Goal: Information Seeking & Learning: Check status

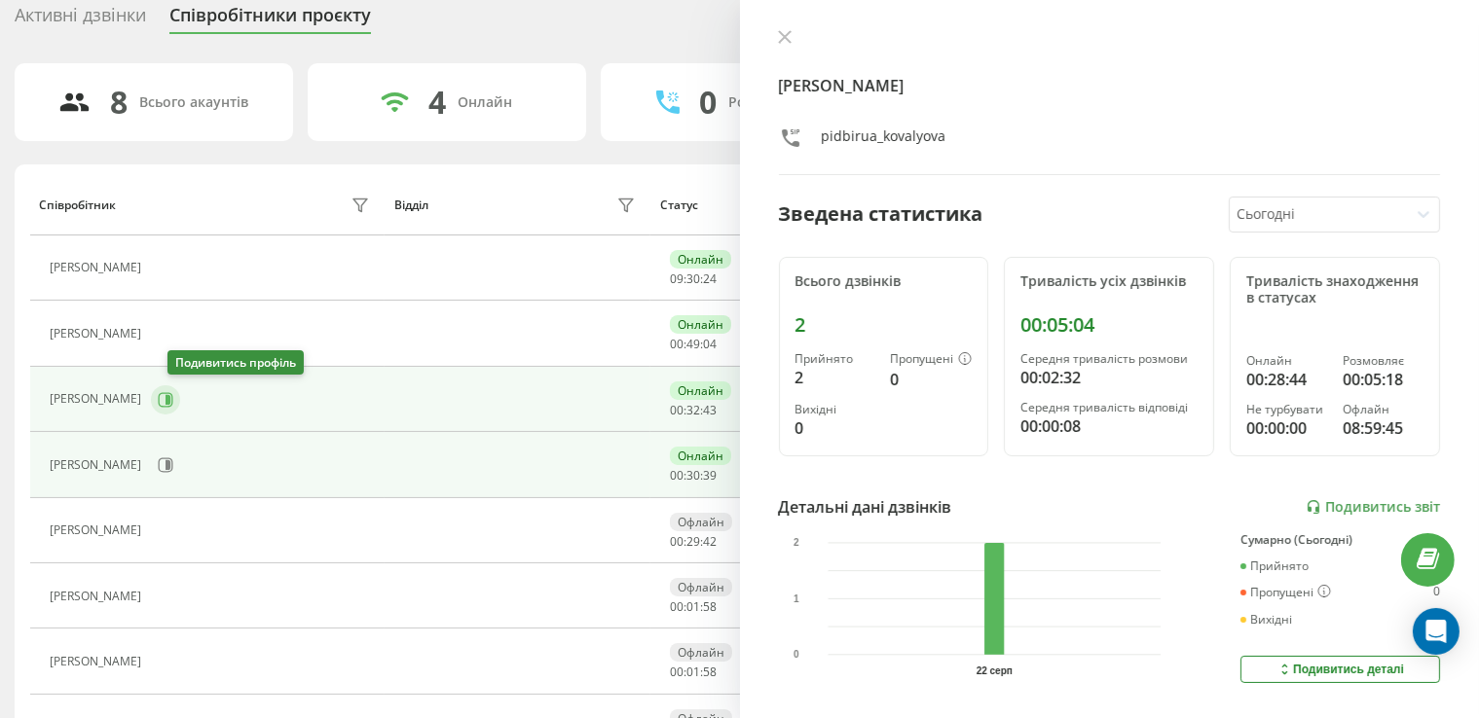
click at [173, 398] on icon at bounding box center [166, 399] width 15 height 15
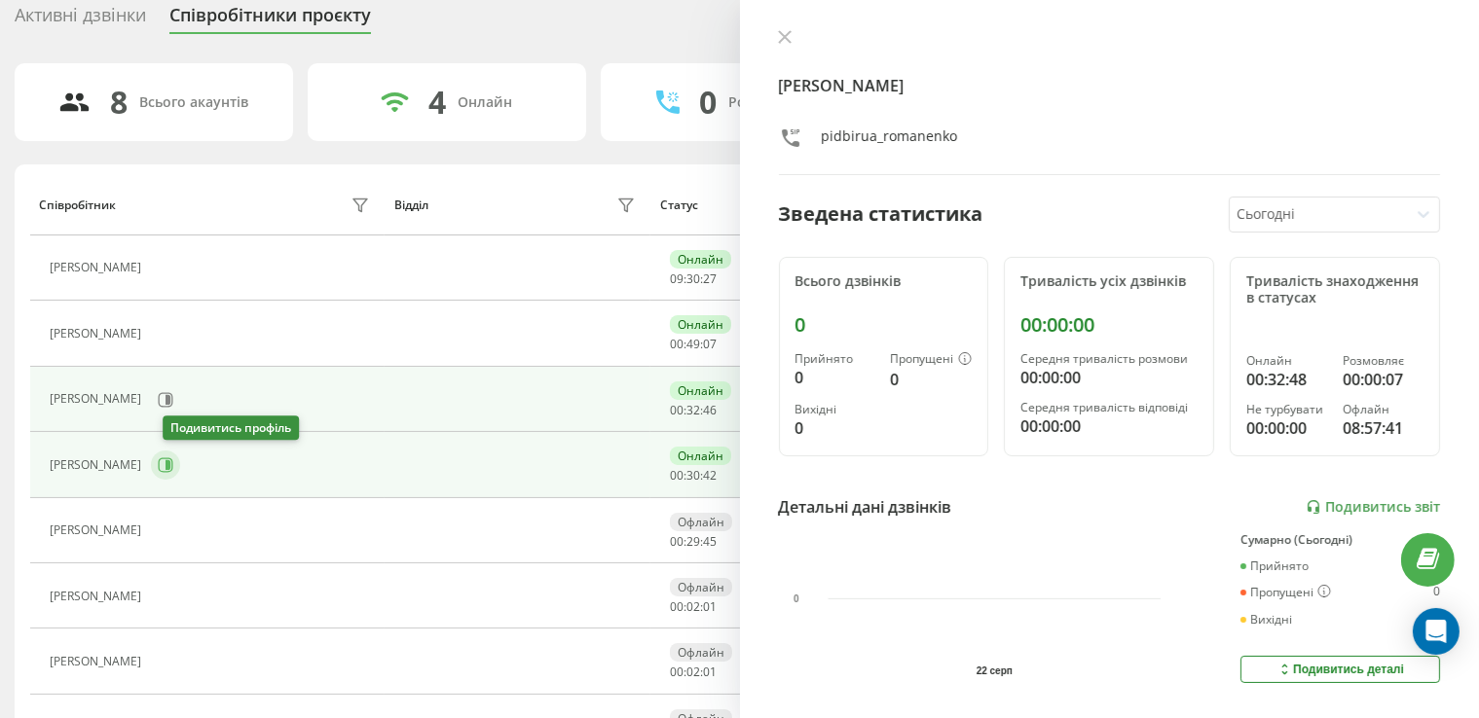
click at [173, 467] on icon at bounding box center [166, 466] width 16 height 16
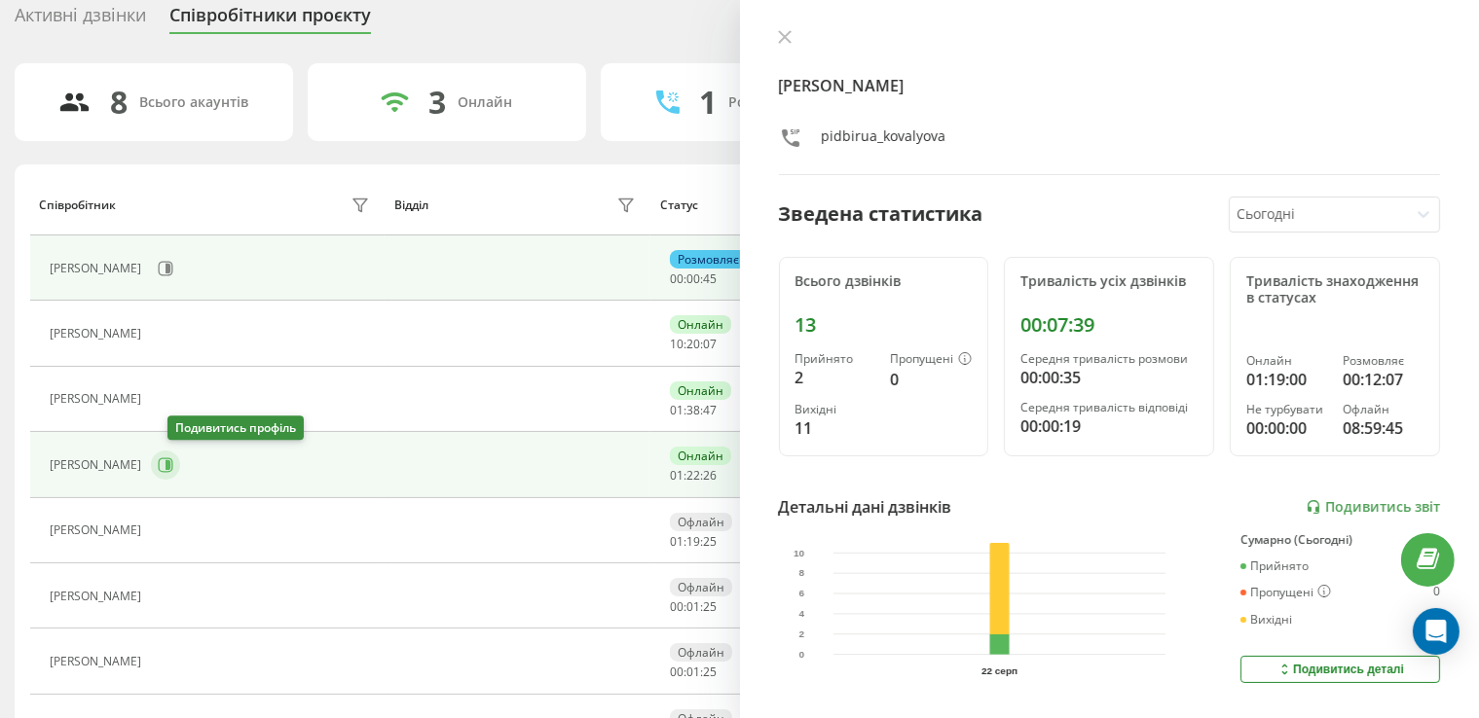
click at [173, 458] on icon at bounding box center [166, 466] width 16 height 16
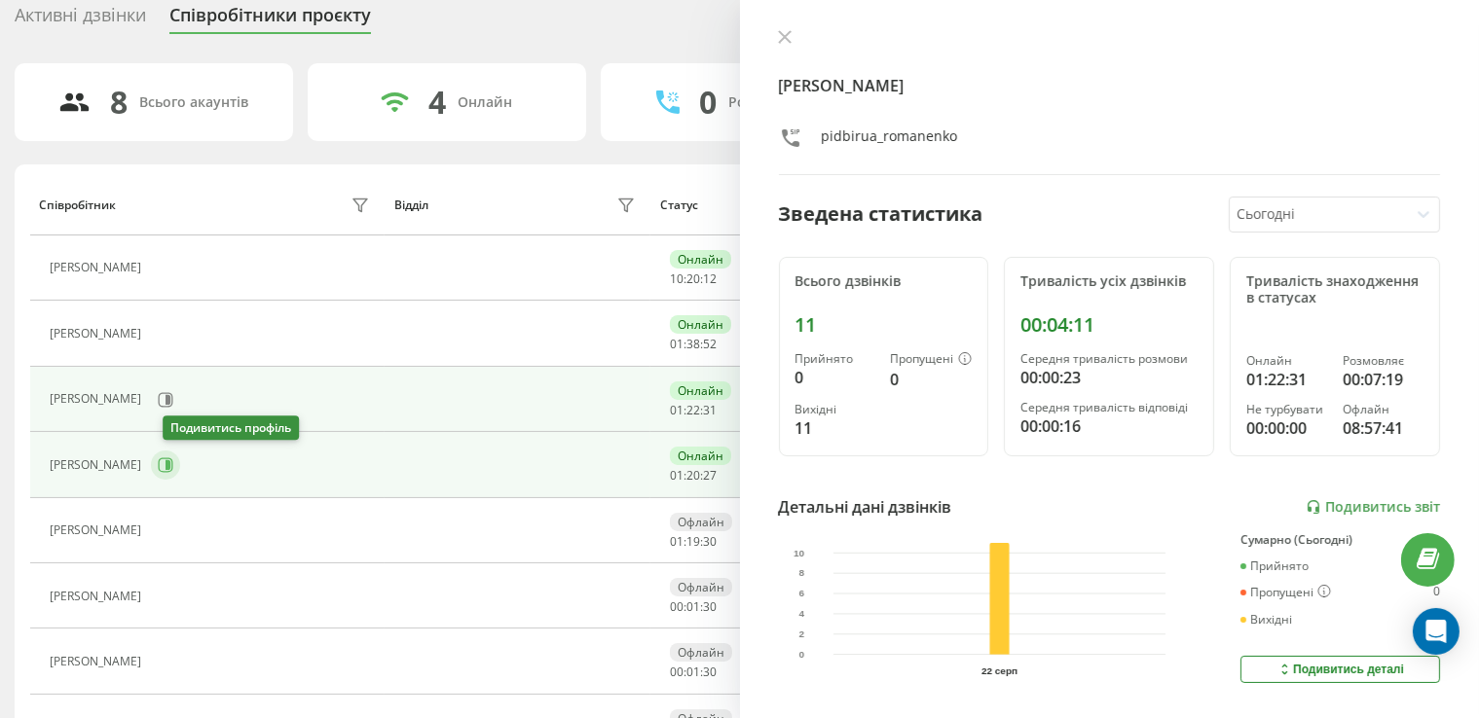
click at [173, 468] on icon at bounding box center [166, 466] width 16 height 16
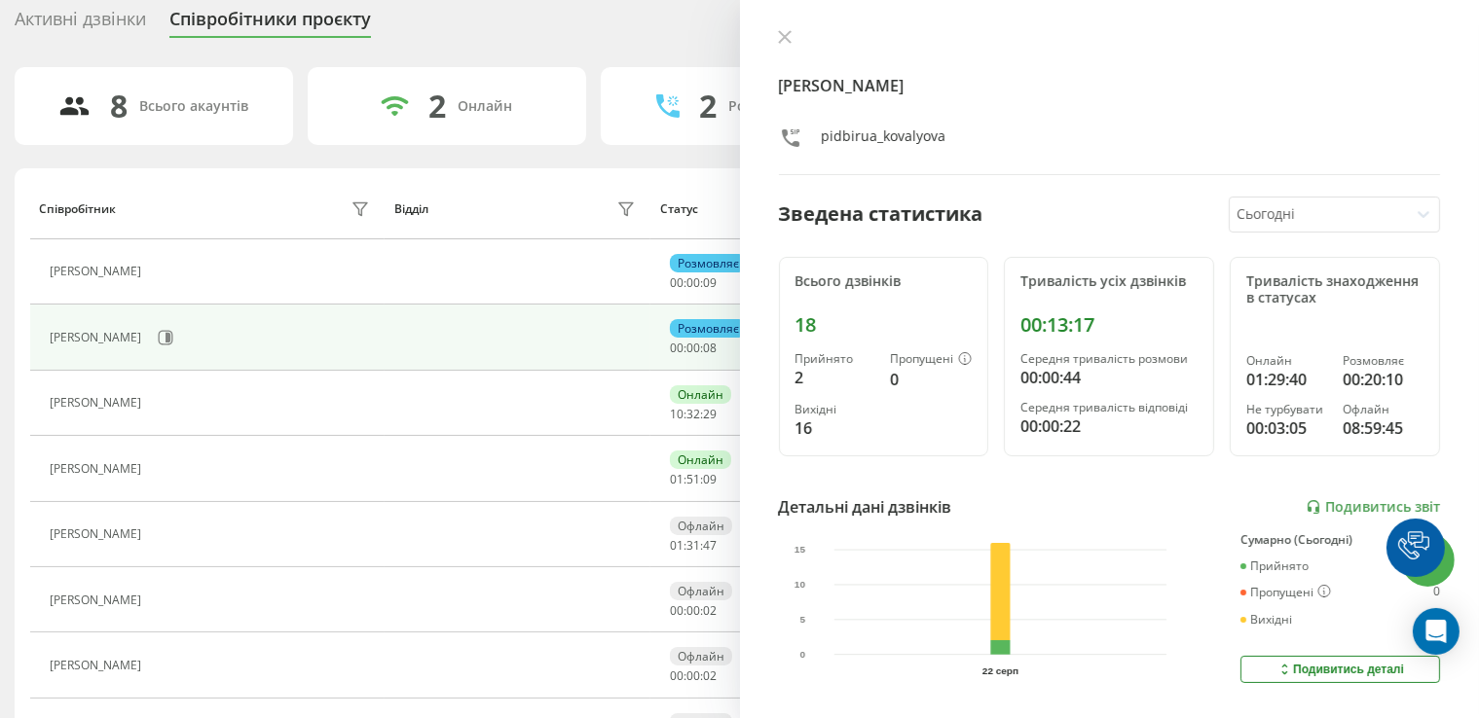
scroll to position [81, 0]
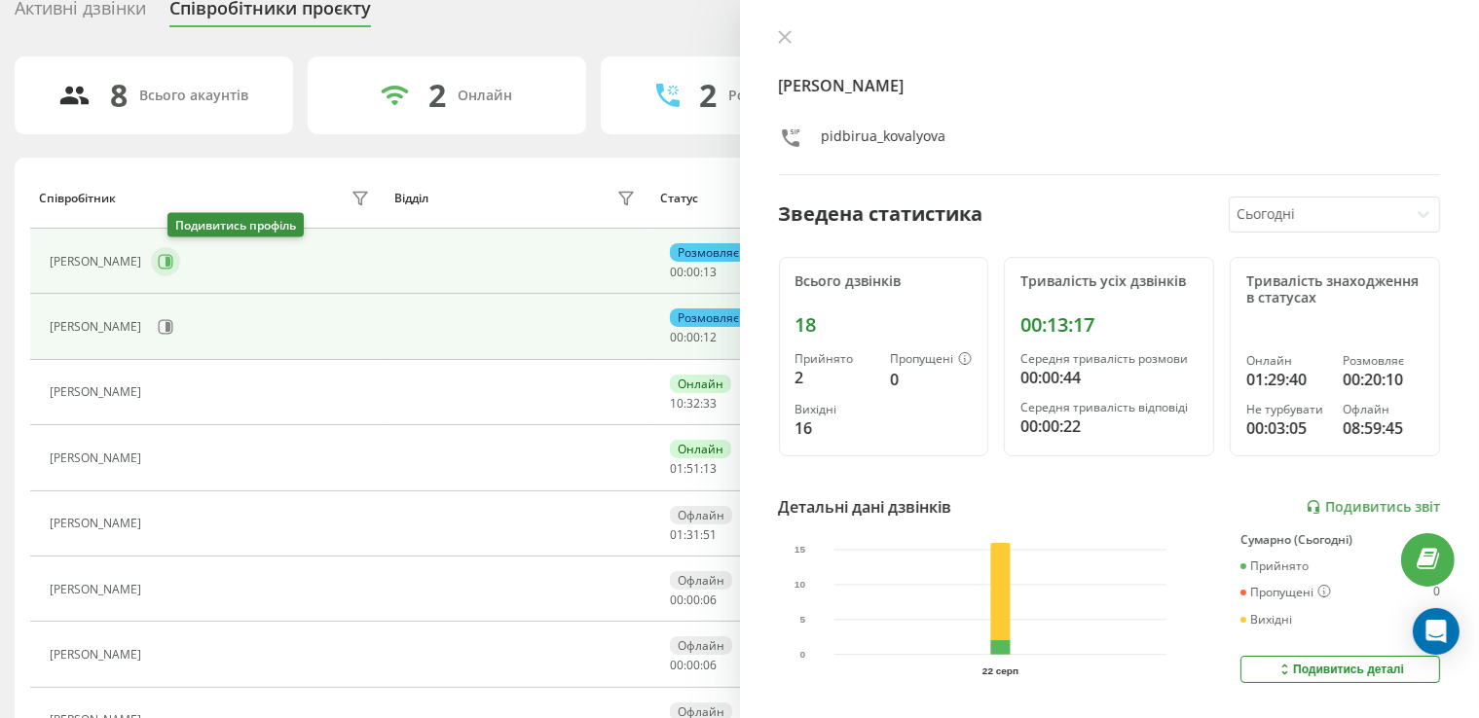
click at [173, 267] on icon at bounding box center [166, 261] width 15 height 15
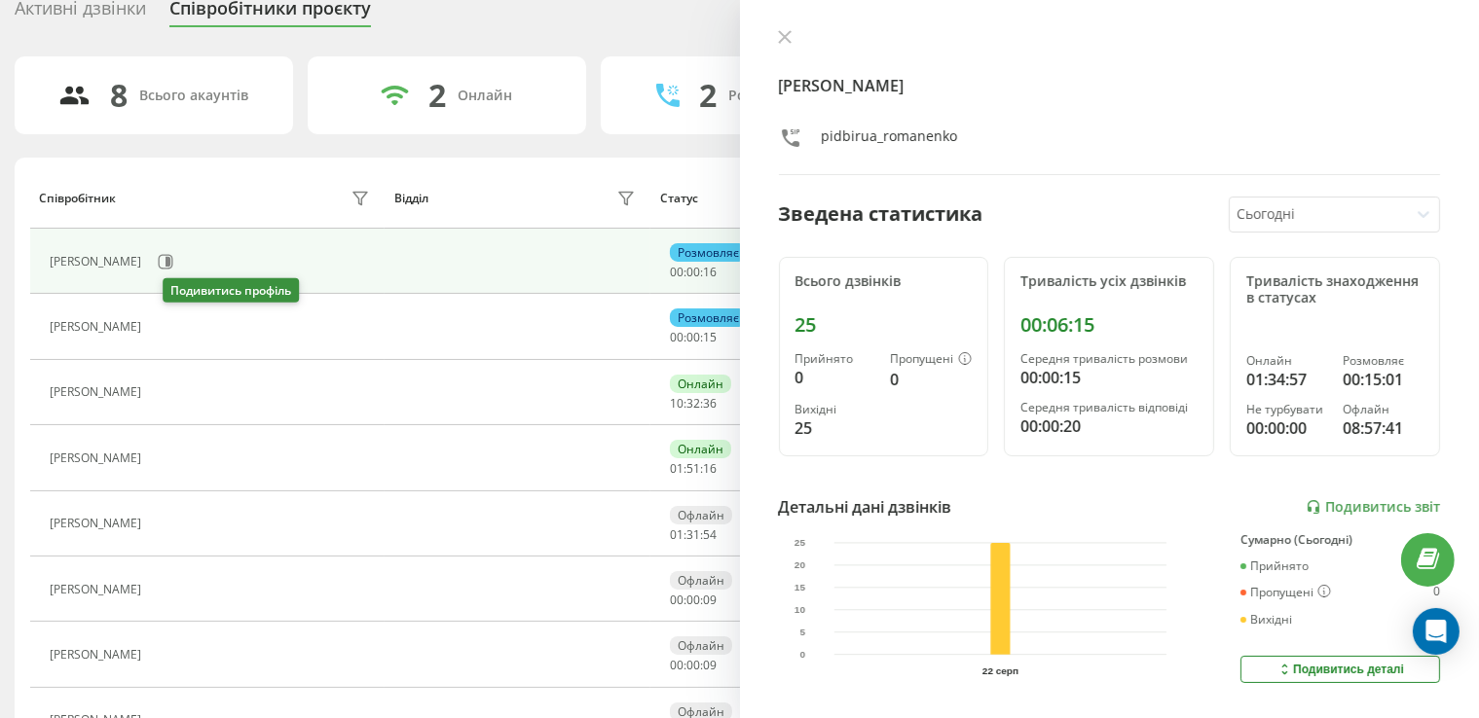
click at [167, 322] on icon at bounding box center [165, 327] width 5 height 10
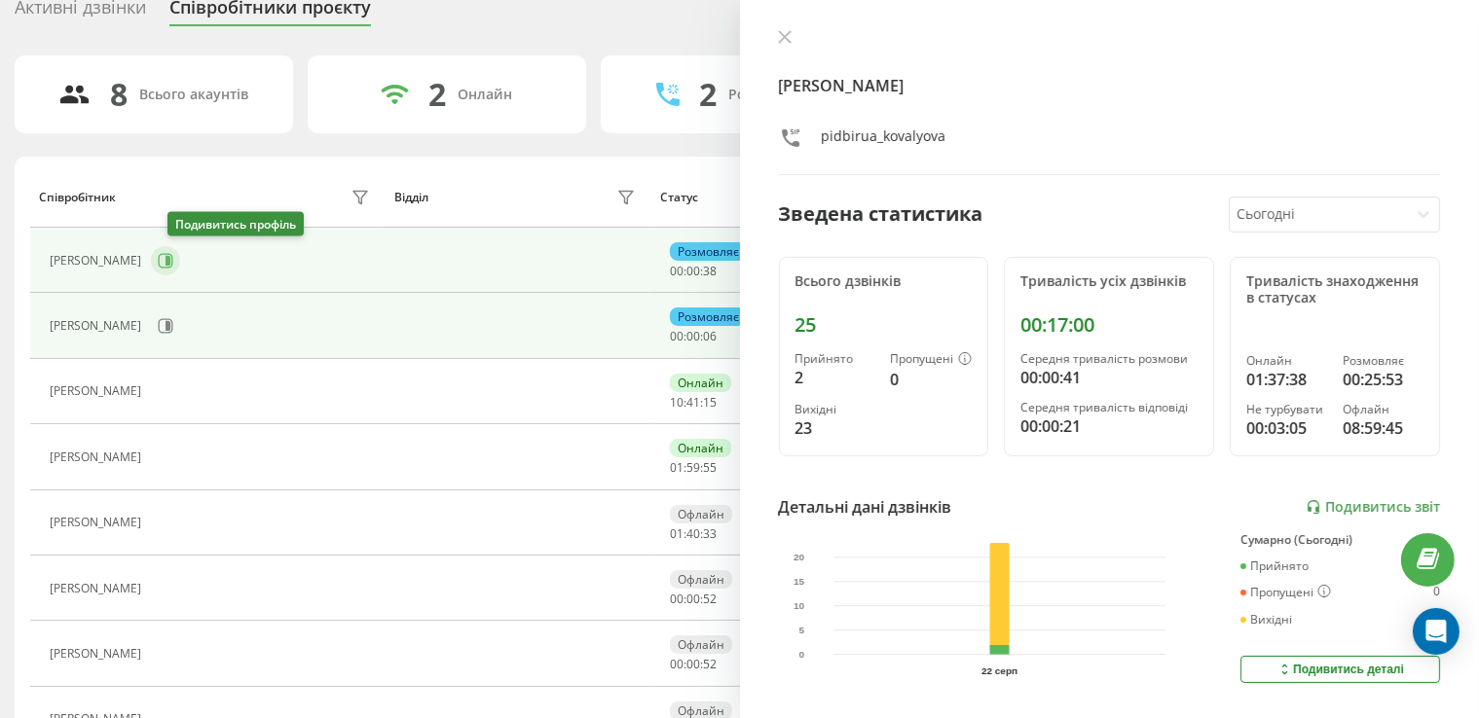
click at [173, 261] on icon at bounding box center [166, 260] width 15 height 15
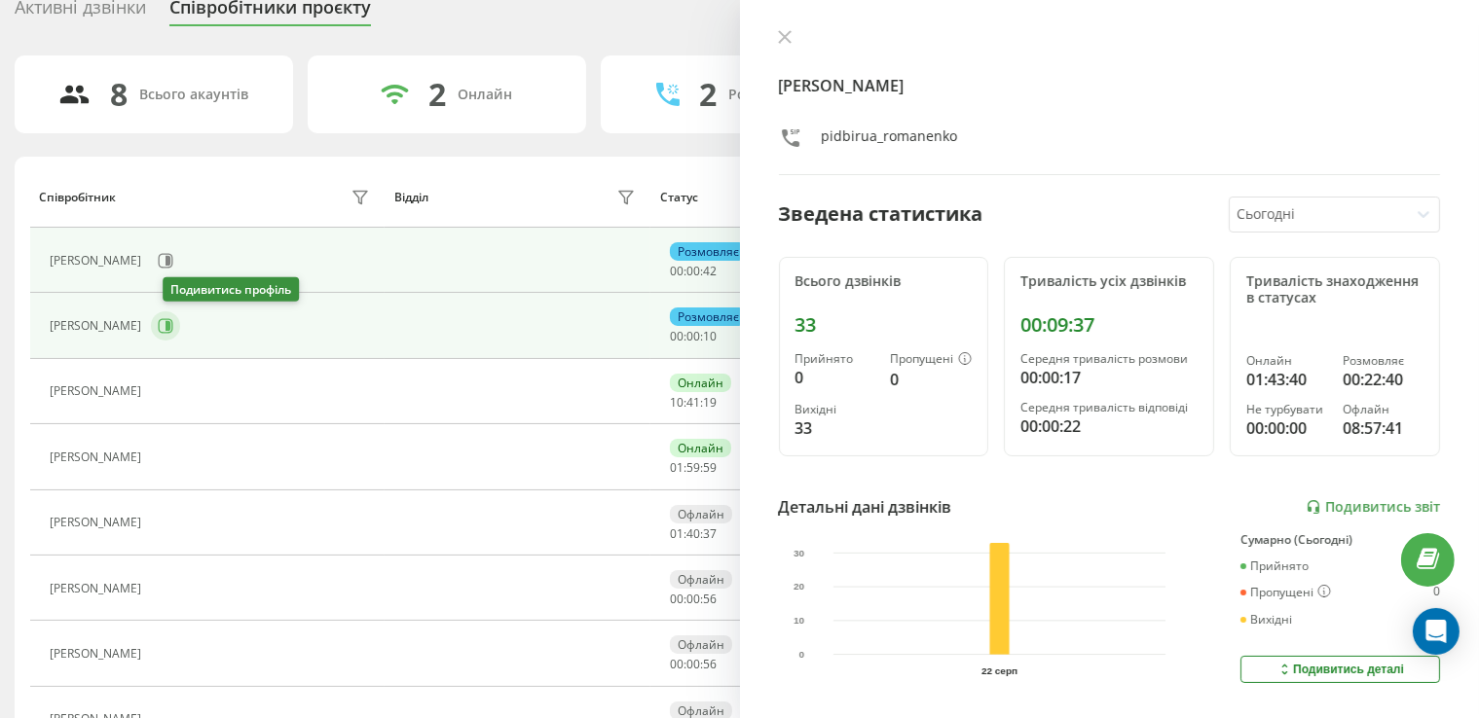
click at [173, 318] on icon at bounding box center [166, 326] width 16 height 16
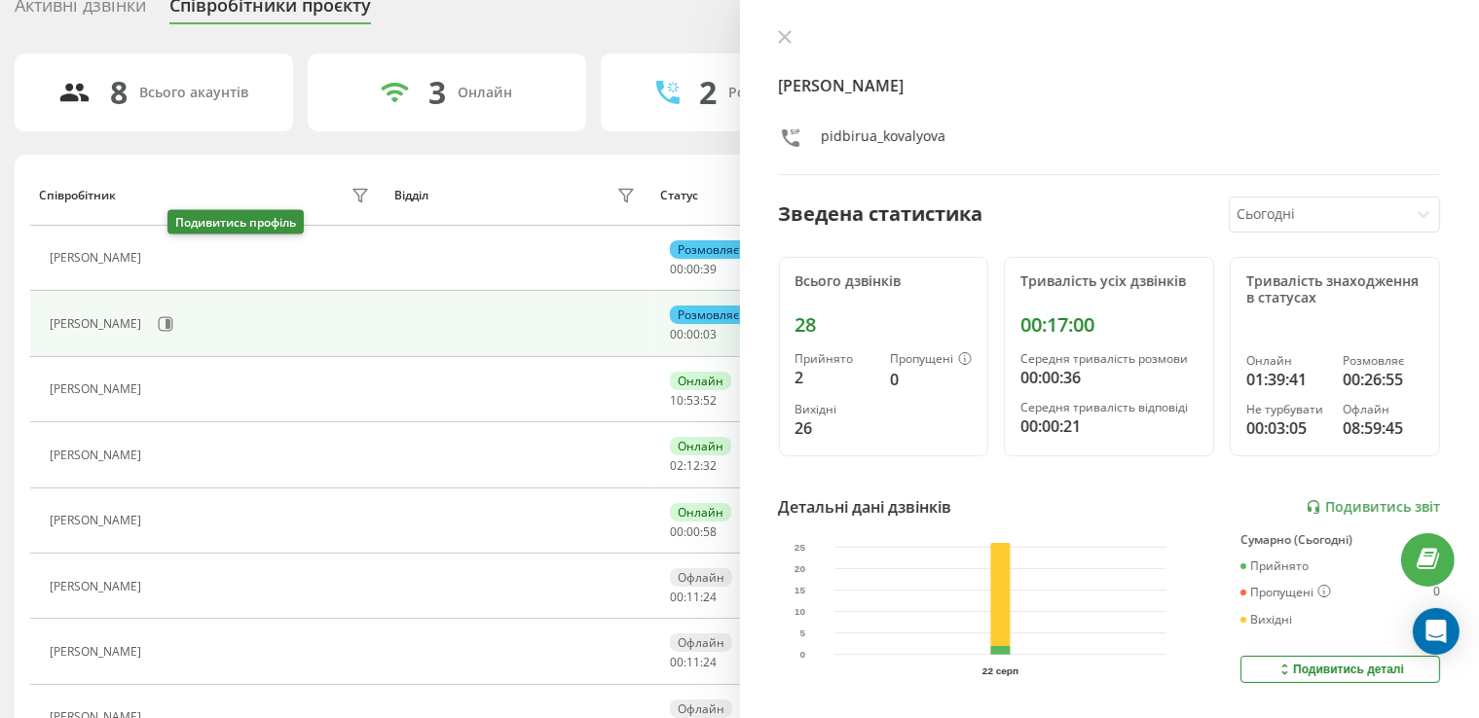
drag, startPoint x: 177, startPoint y: 254, endPoint x: 553, endPoint y: 293, distance: 377.8
click at [170, 254] on icon at bounding box center [163, 259] width 16 height 16
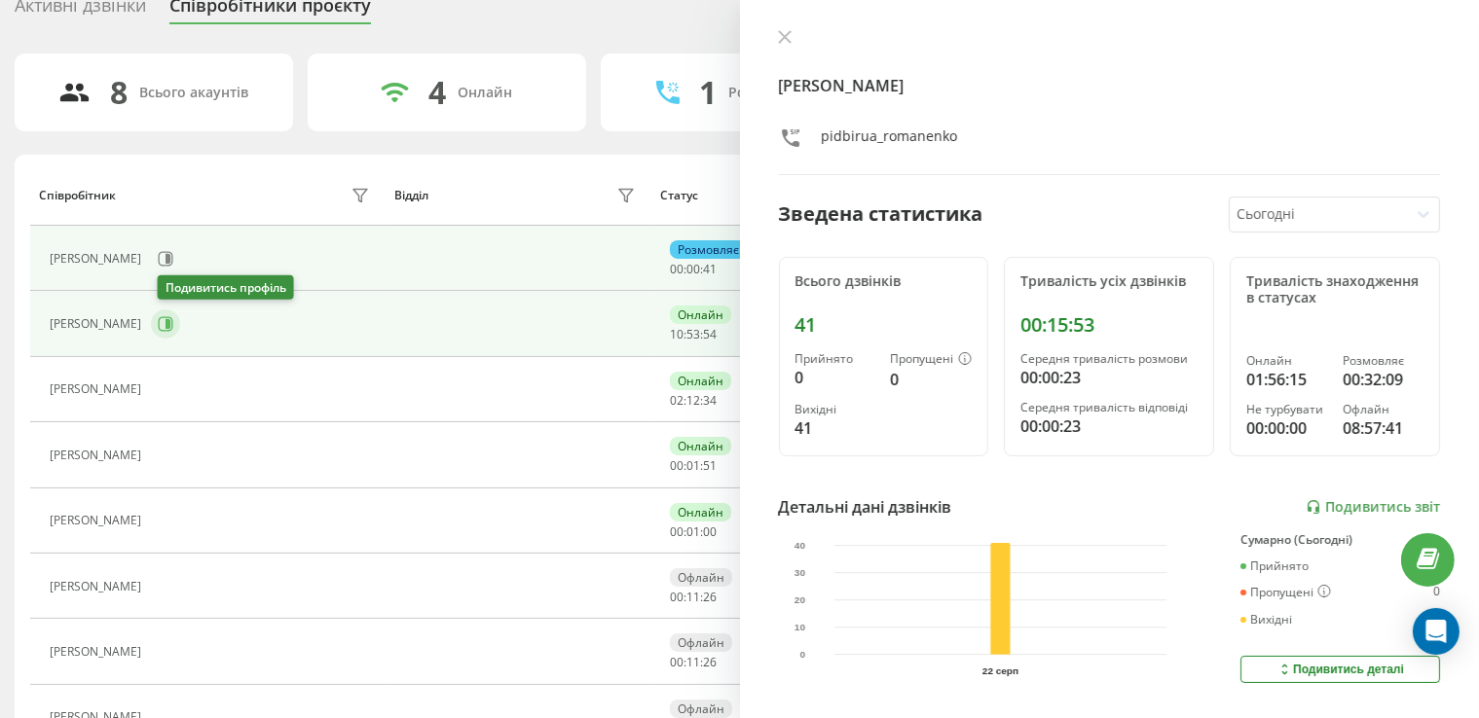
click at [171, 318] on icon at bounding box center [166, 324] width 16 height 16
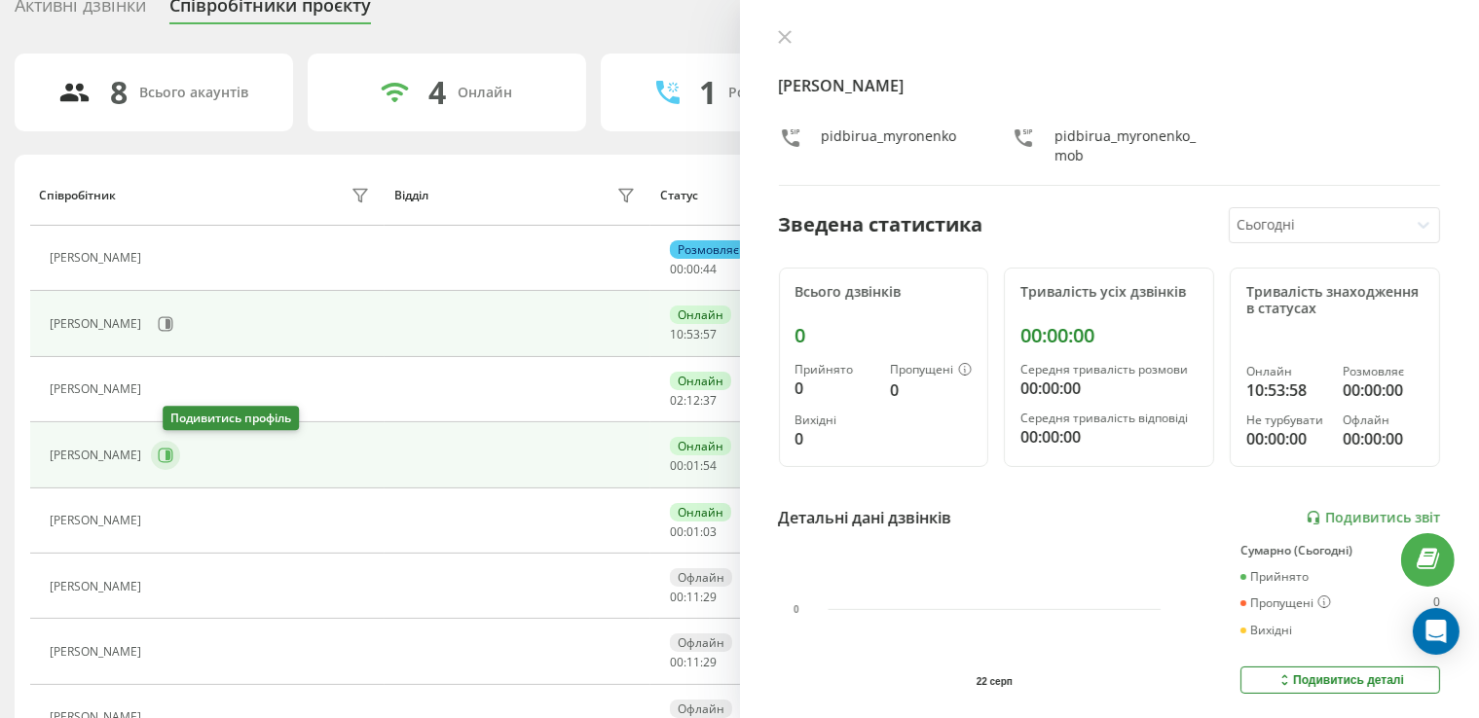
click at [173, 458] on icon at bounding box center [166, 456] width 16 height 16
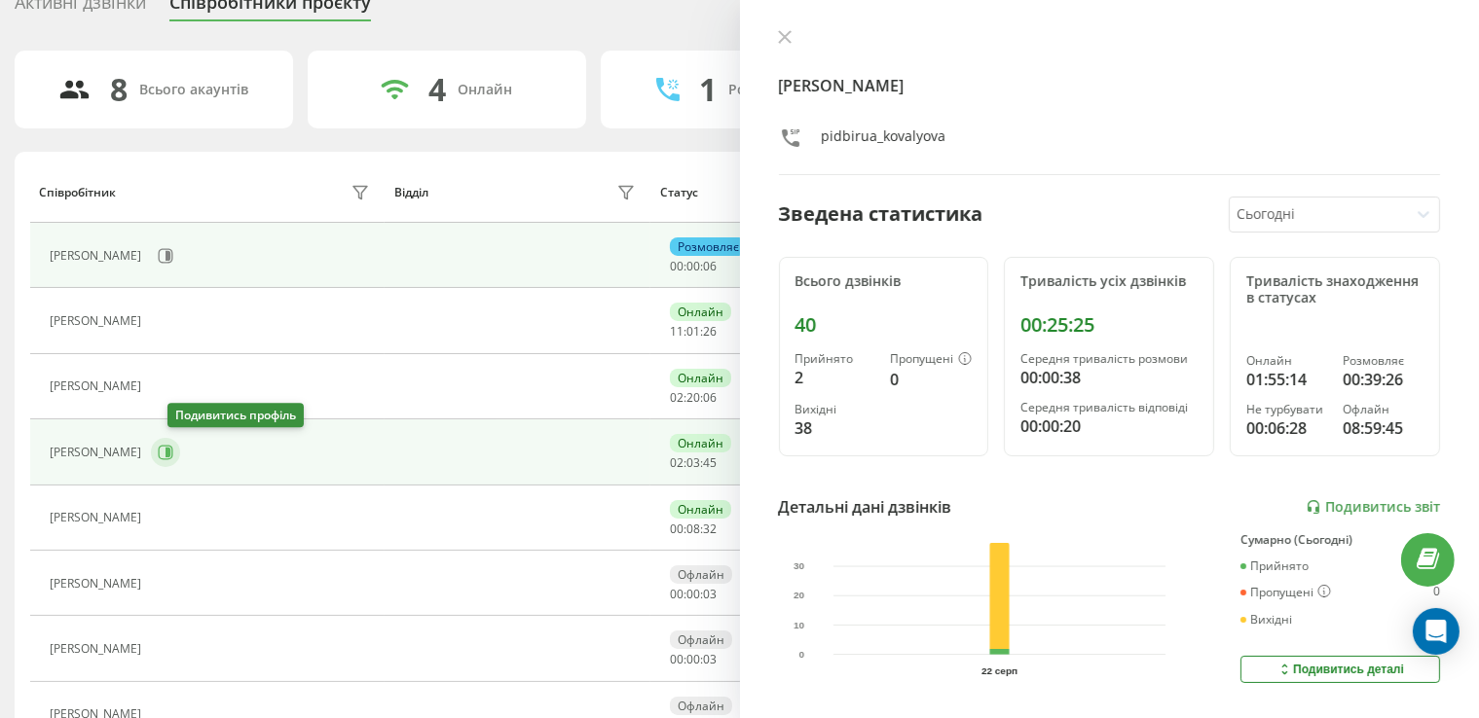
click at [173, 457] on icon at bounding box center [166, 453] width 16 height 16
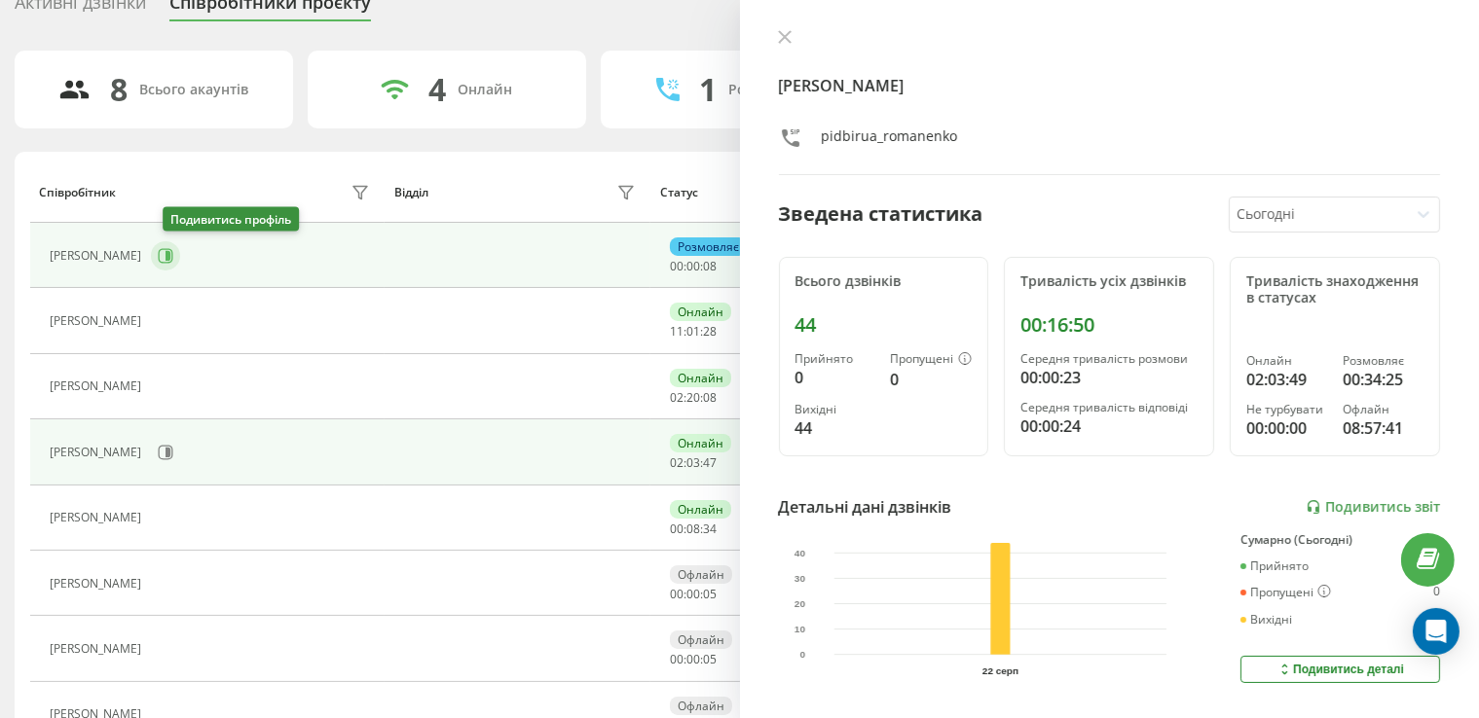
click at [168, 252] on icon at bounding box center [166, 256] width 16 height 16
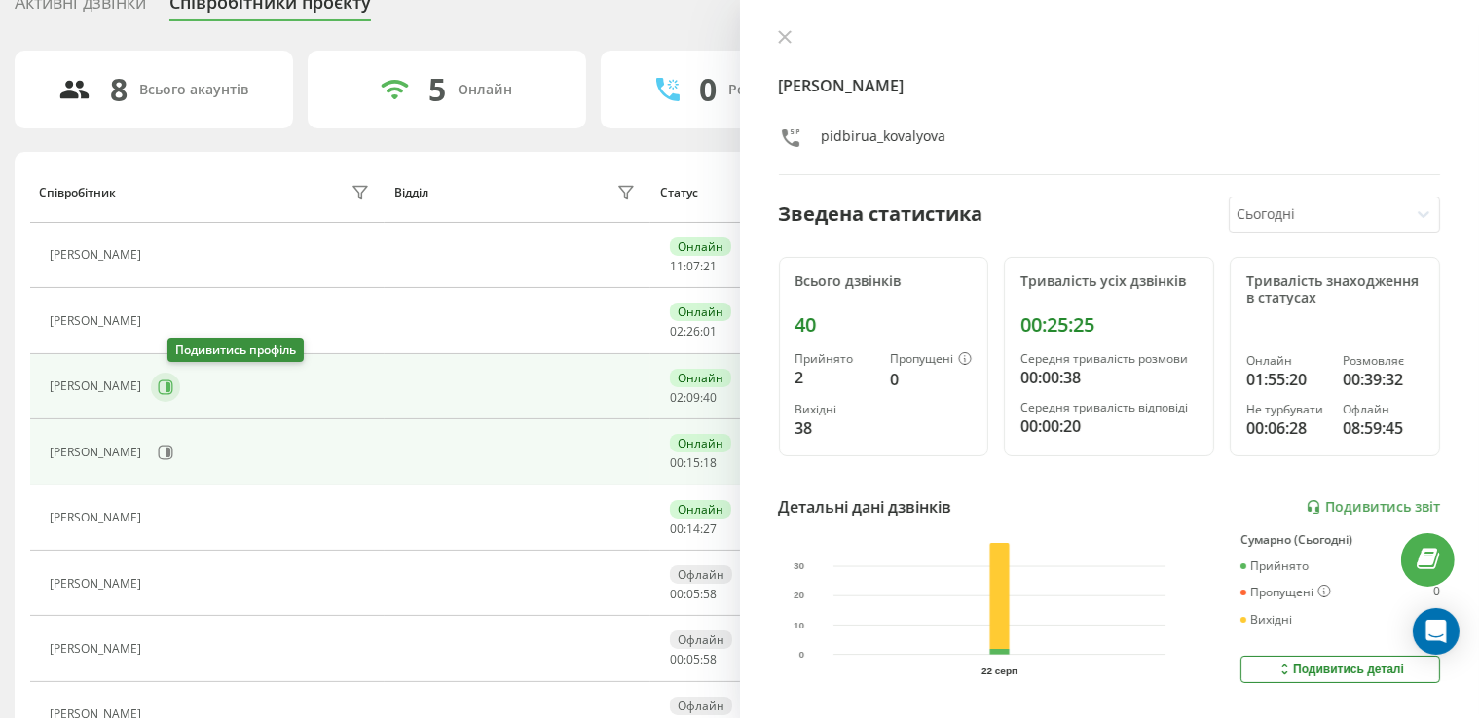
click at [180, 393] on button at bounding box center [165, 387] width 29 height 29
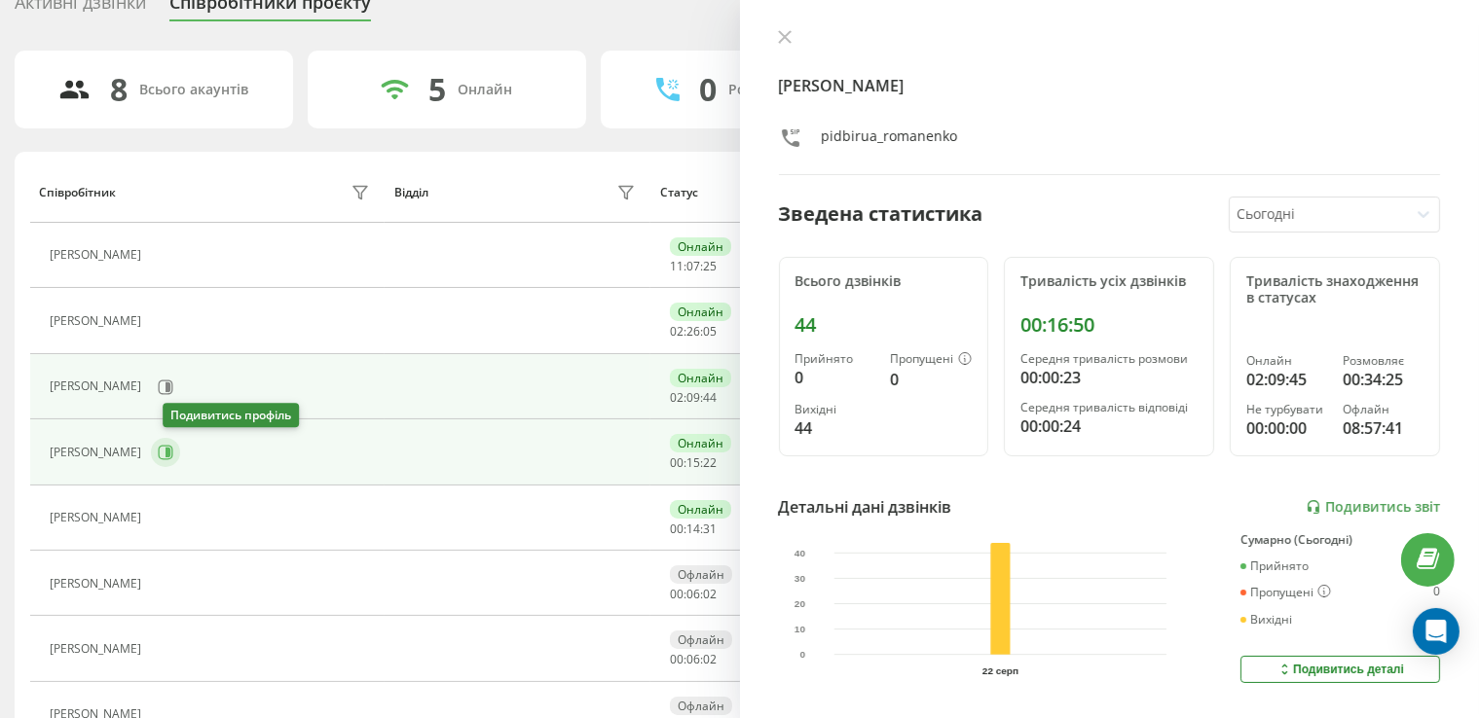
click at [173, 453] on icon at bounding box center [166, 453] width 16 height 16
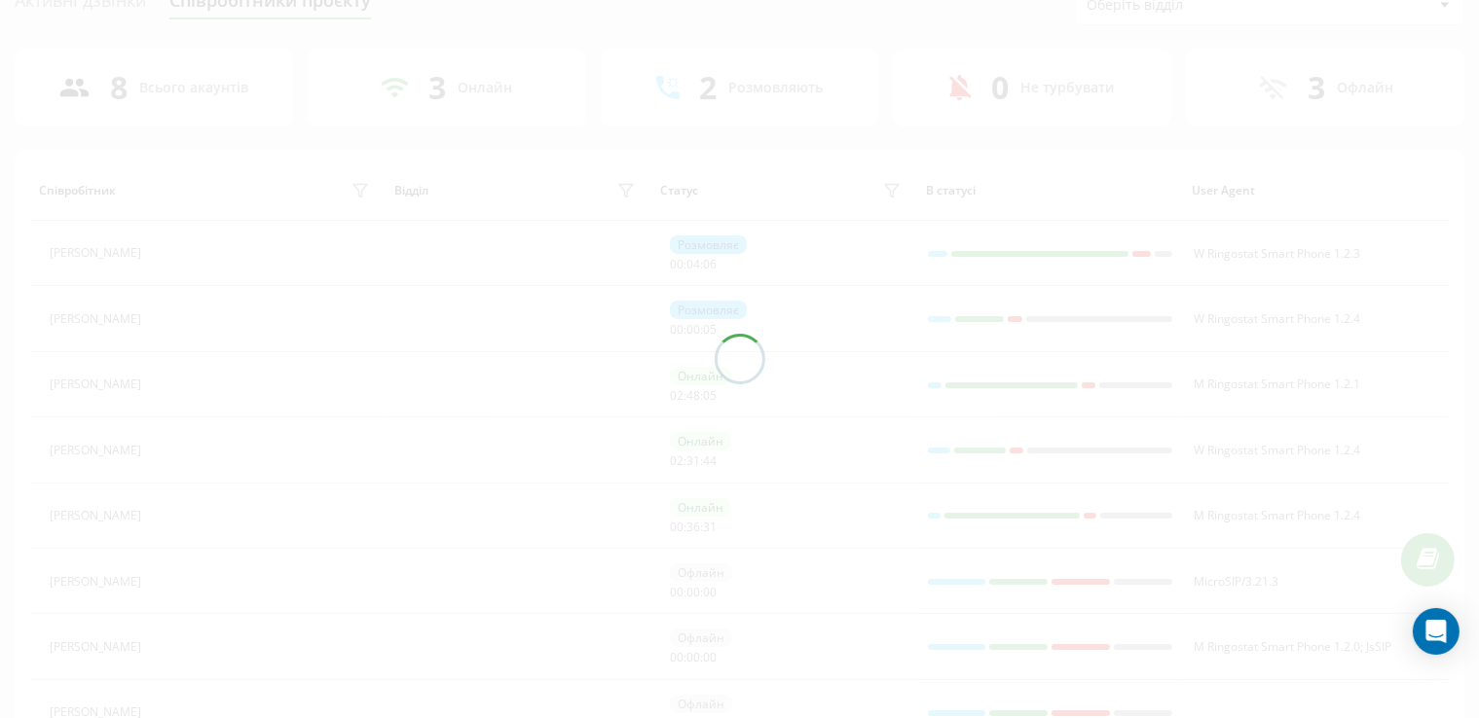
scroll to position [89, 0]
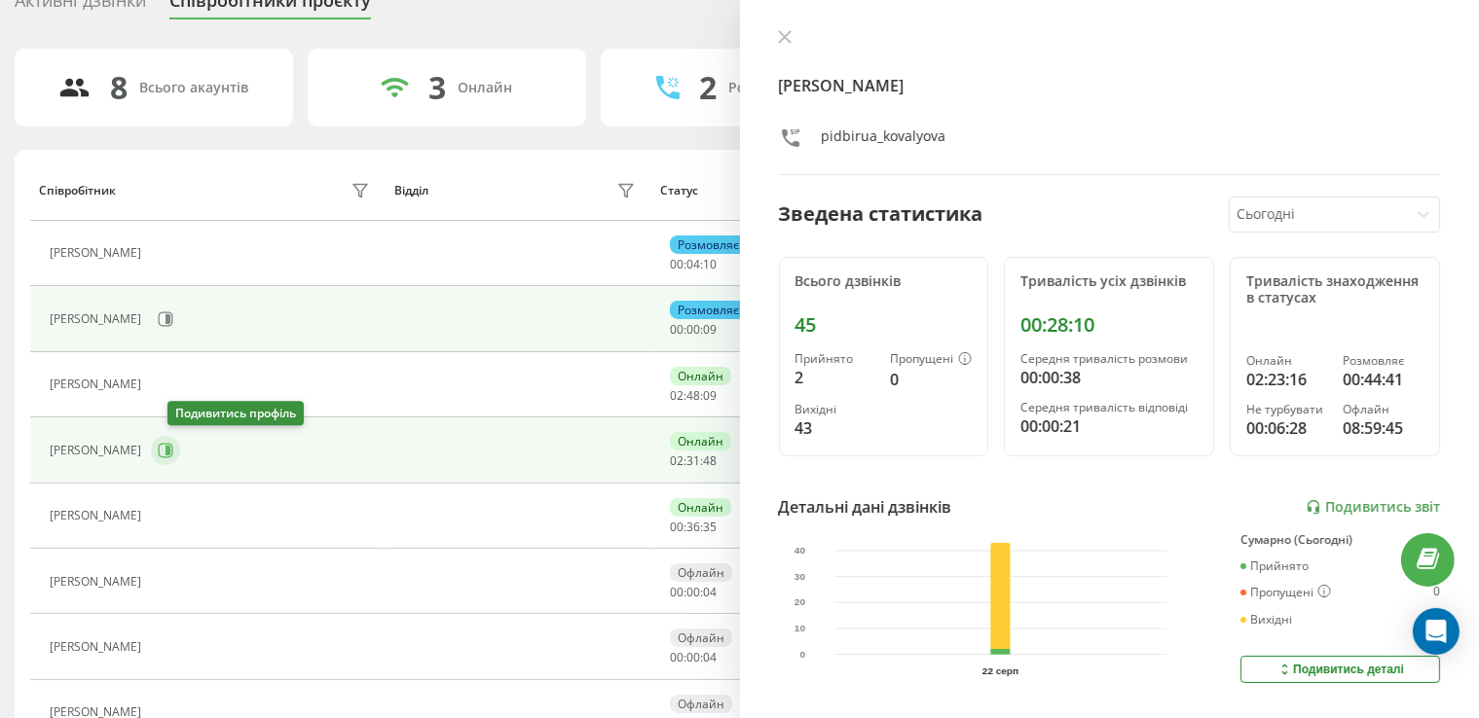
click at [173, 443] on icon at bounding box center [166, 451] width 16 height 16
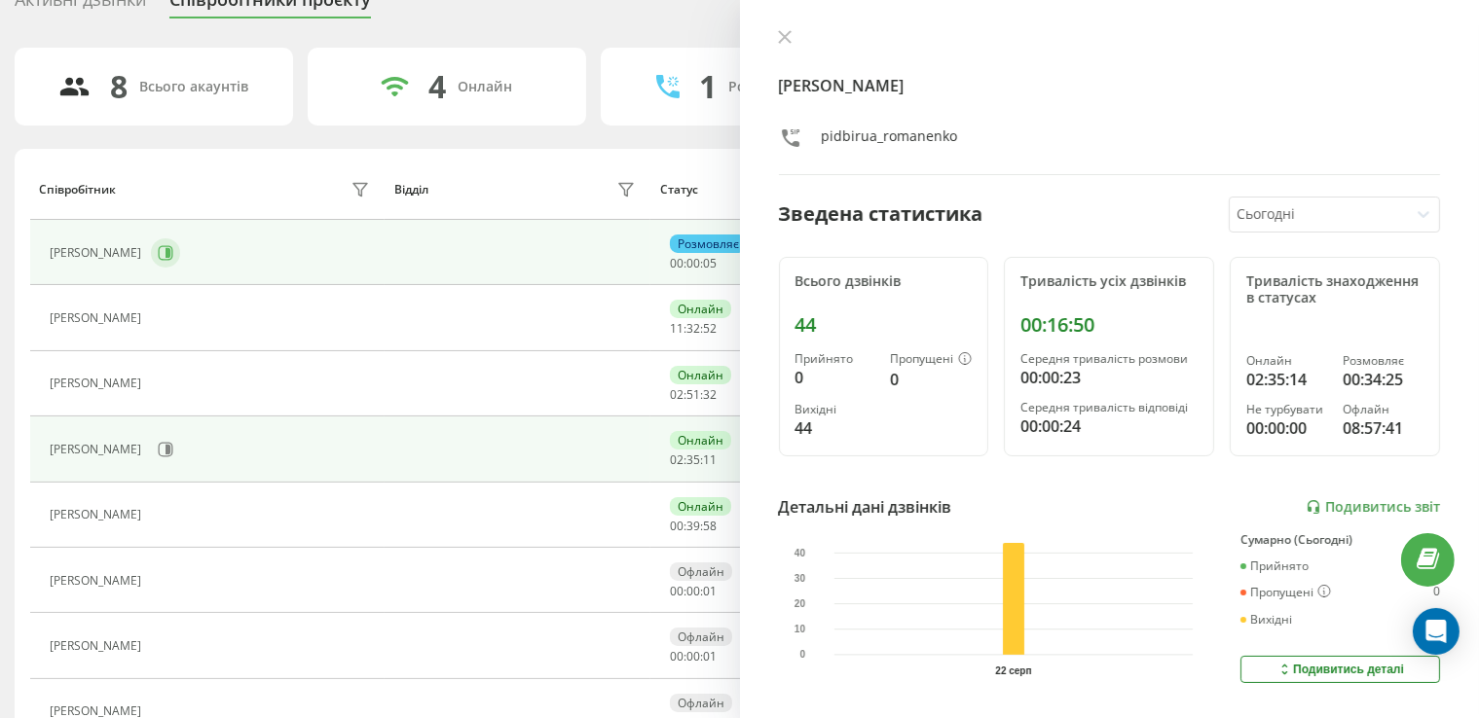
click at [165, 245] on button at bounding box center [165, 253] width 29 height 29
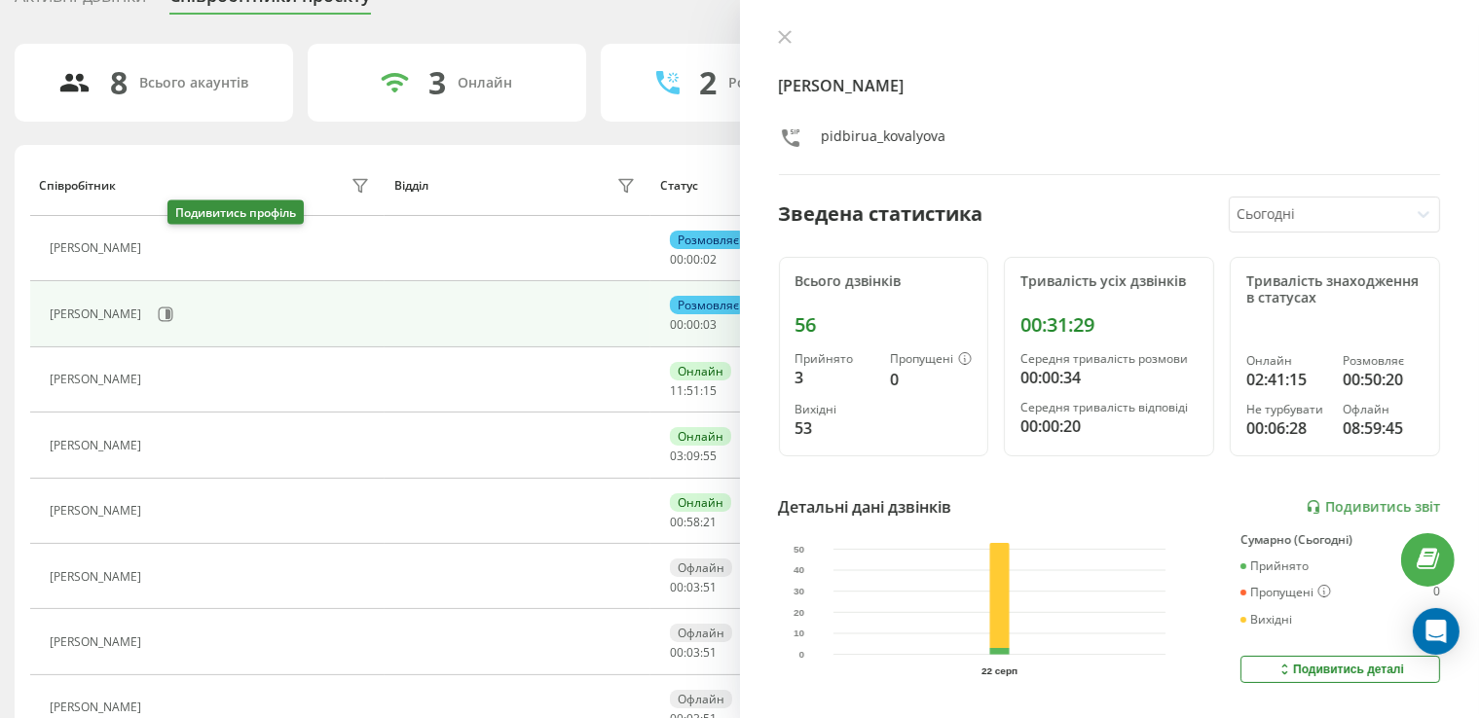
click at [167, 244] on icon at bounding box center [165, 249] width 5 height 10
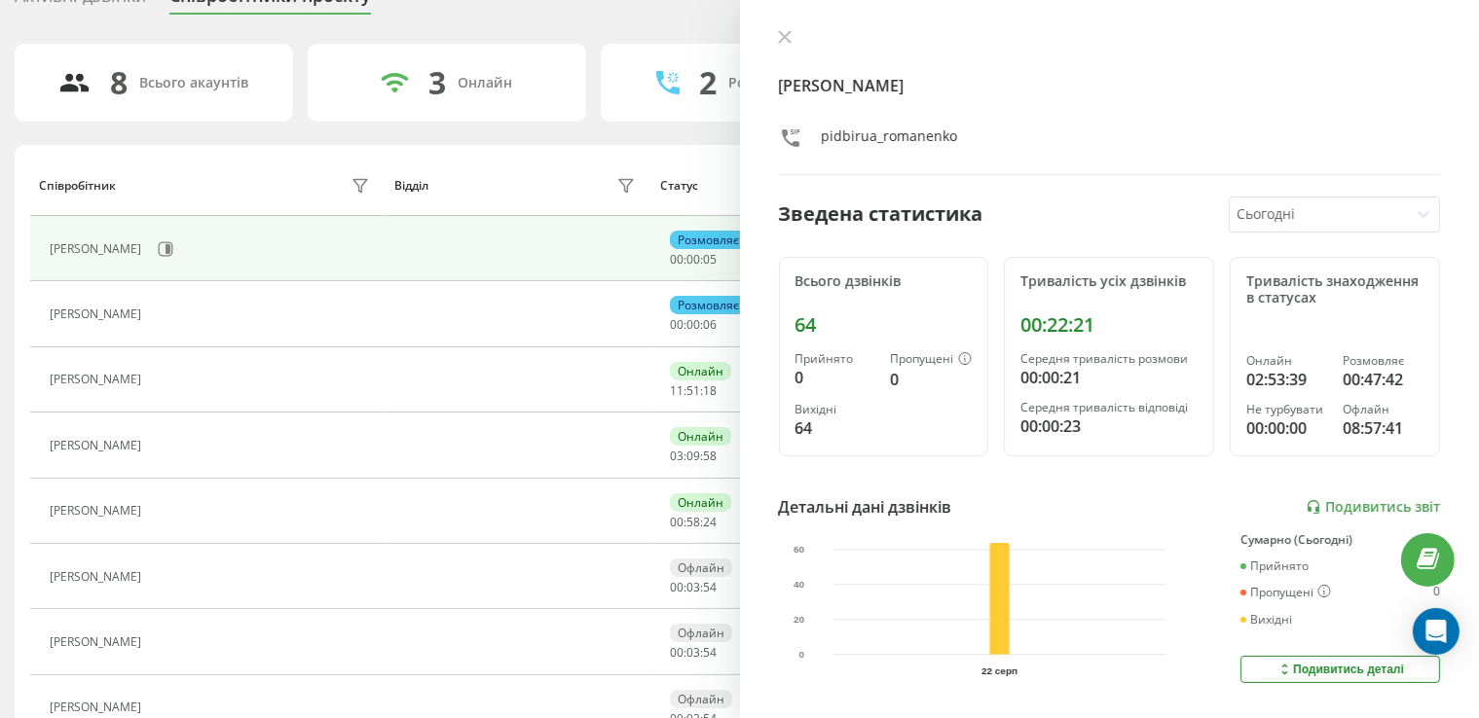
click at [167, 312] on icon at bounding box center [165, 315] width 5 height 10
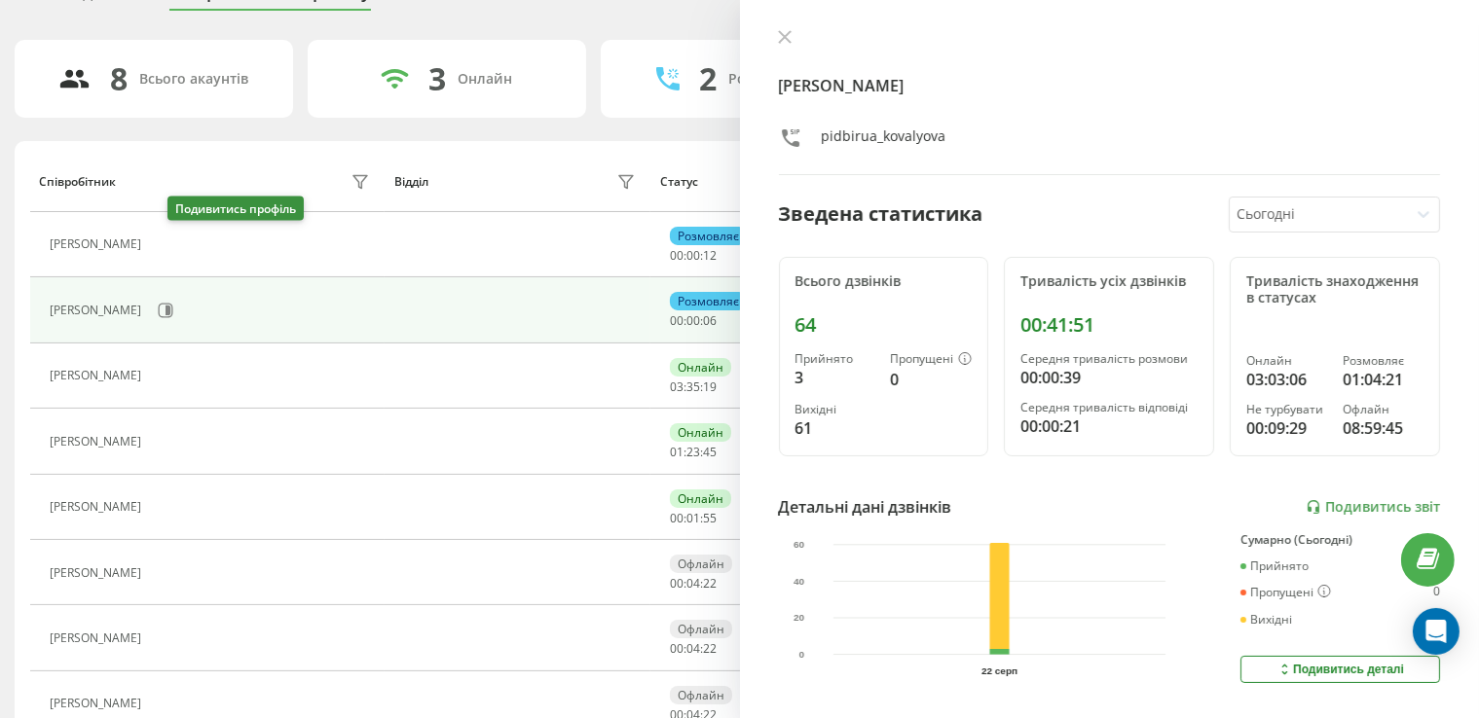
click at [170, 241] on icon at bounding box center [163, 246] width 16 height 16
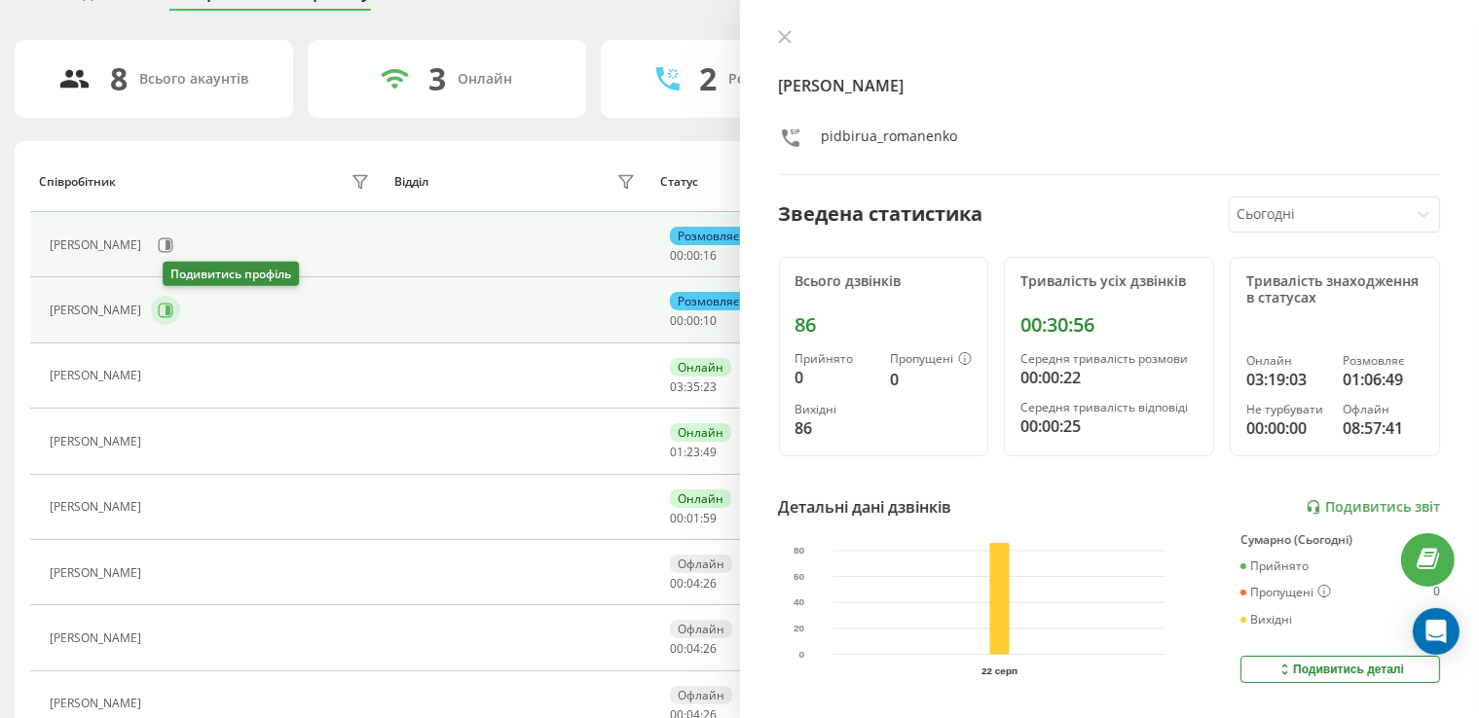
click at [172, 312] on icon at bounding box center [166, 311] width 16 height 16
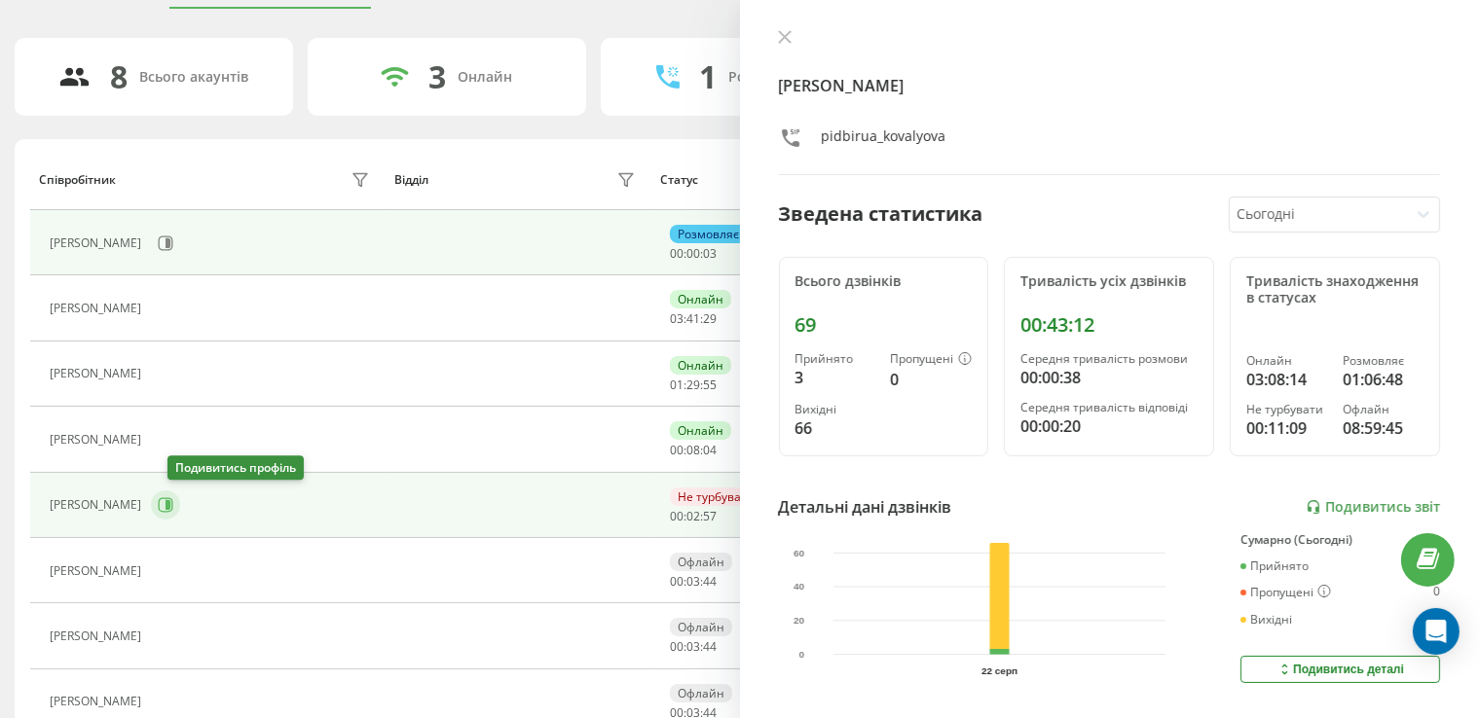
click at [173, 503] on icon at bounding box center [166, 505] width 16 height 16
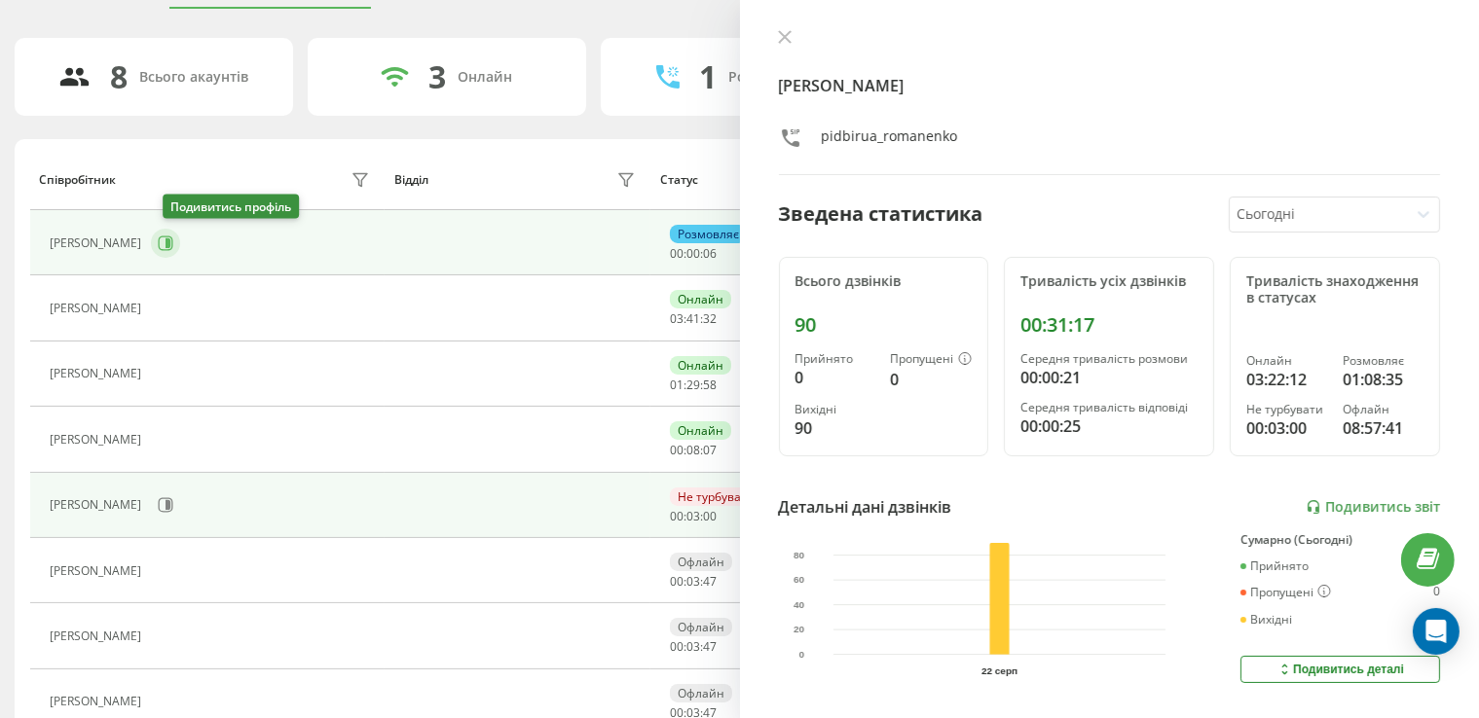
click at [170, 242] on icon at bounding box center [167, 244] width 5 height 10
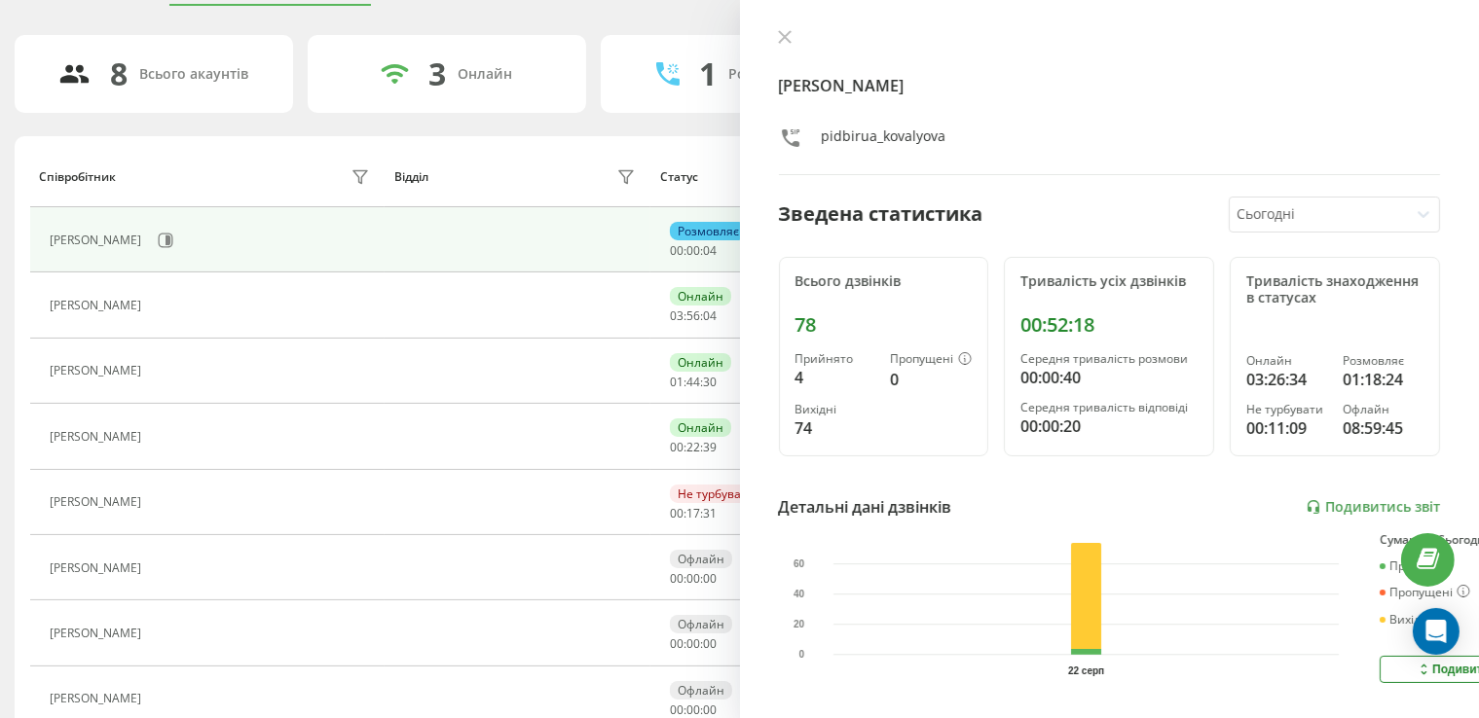
scroll to position [102, 0]
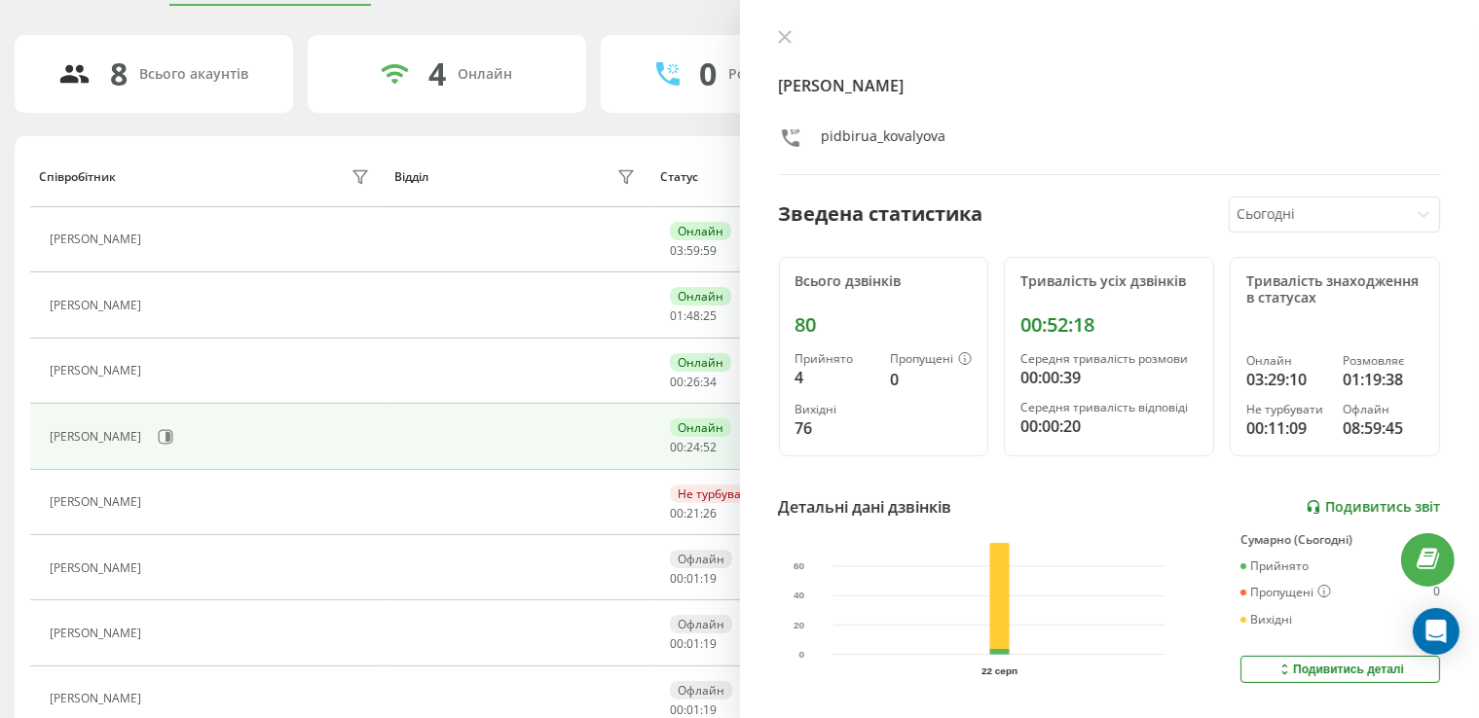
click at [1346, 503] on link "Подивитись звіт" at bounding box center [1372, 507] width 134 height 17
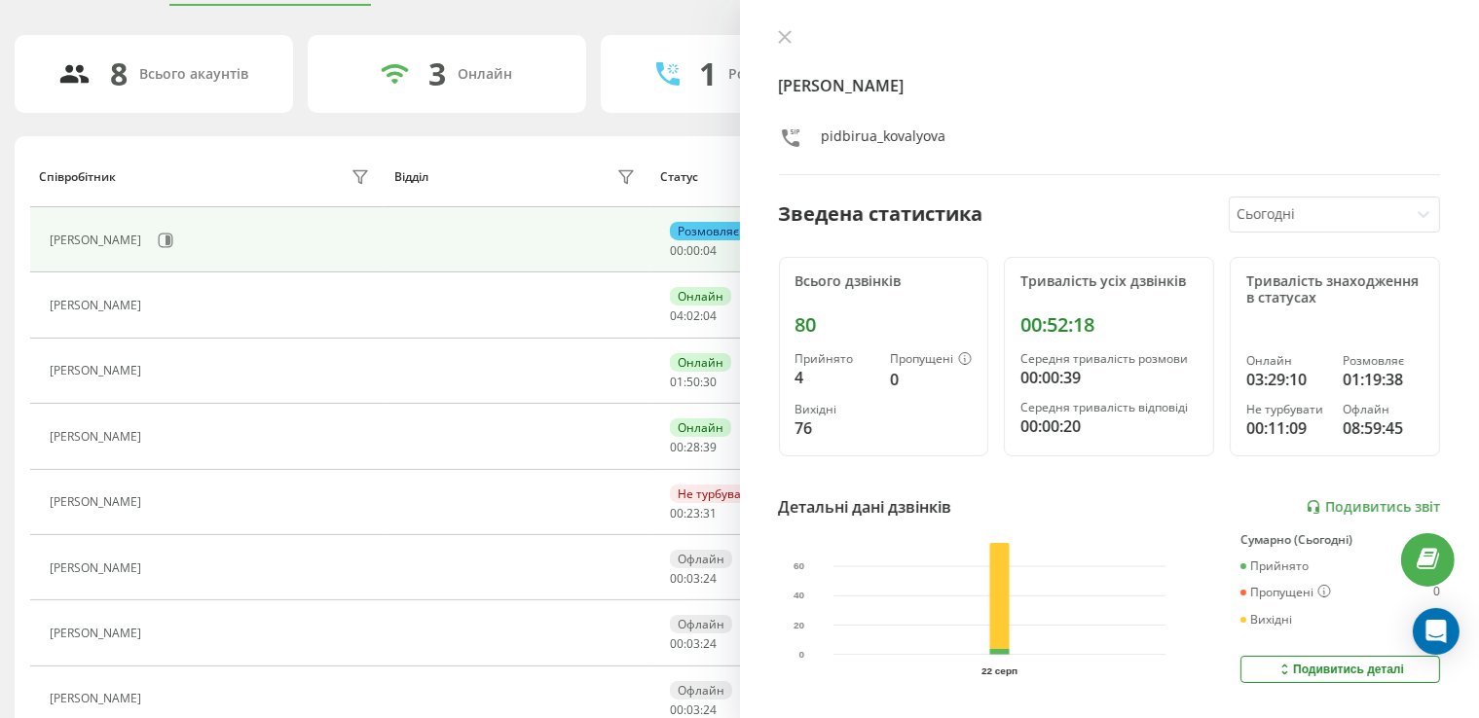
scroll to position [5, 0]
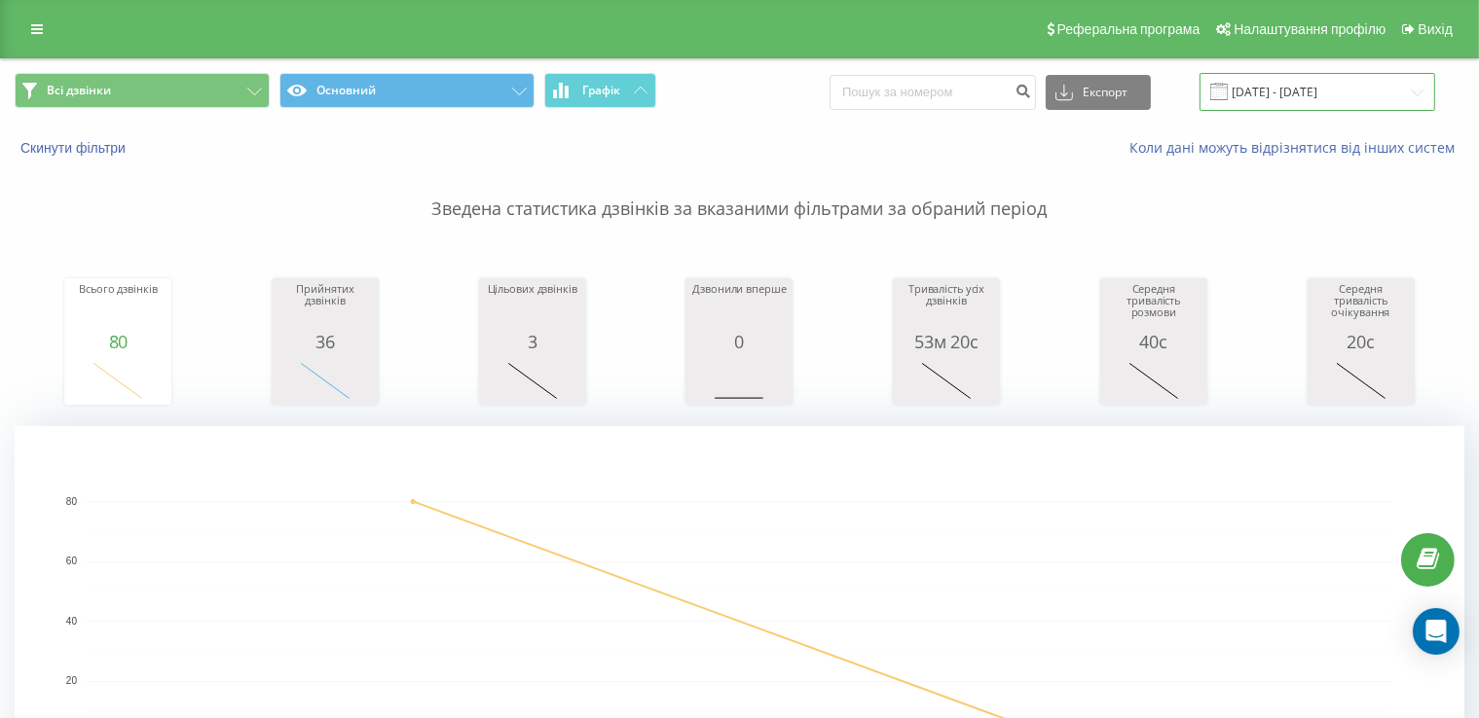
click at [1263, 102] on input "[DATE] - [DATE]" at bounding box center [1317, 92] width 236 height 38
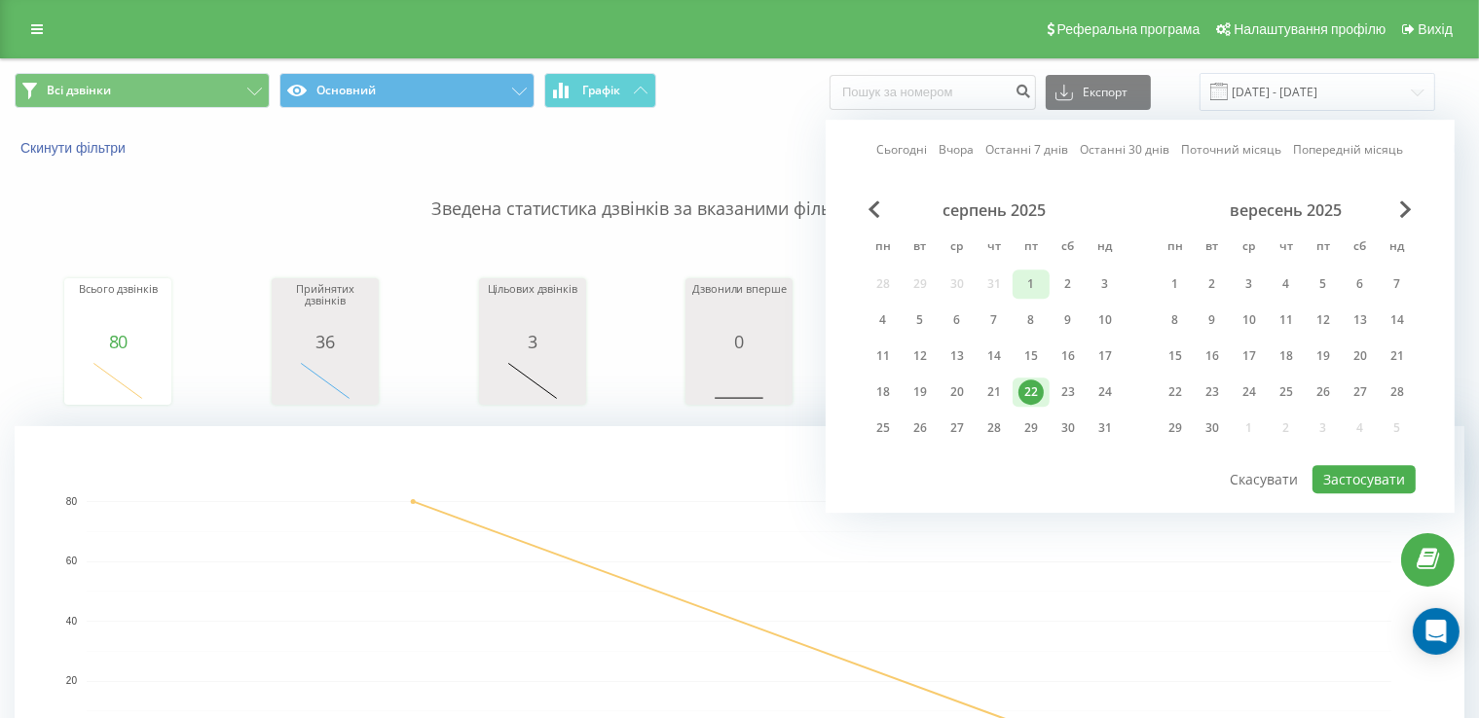
click at [1029, 277] on div "1" at bounding box center [1030, 284] width 25 height 25
click at [1031, 395] on div "22" at bounding box center [1030, 392] width 25 height 25
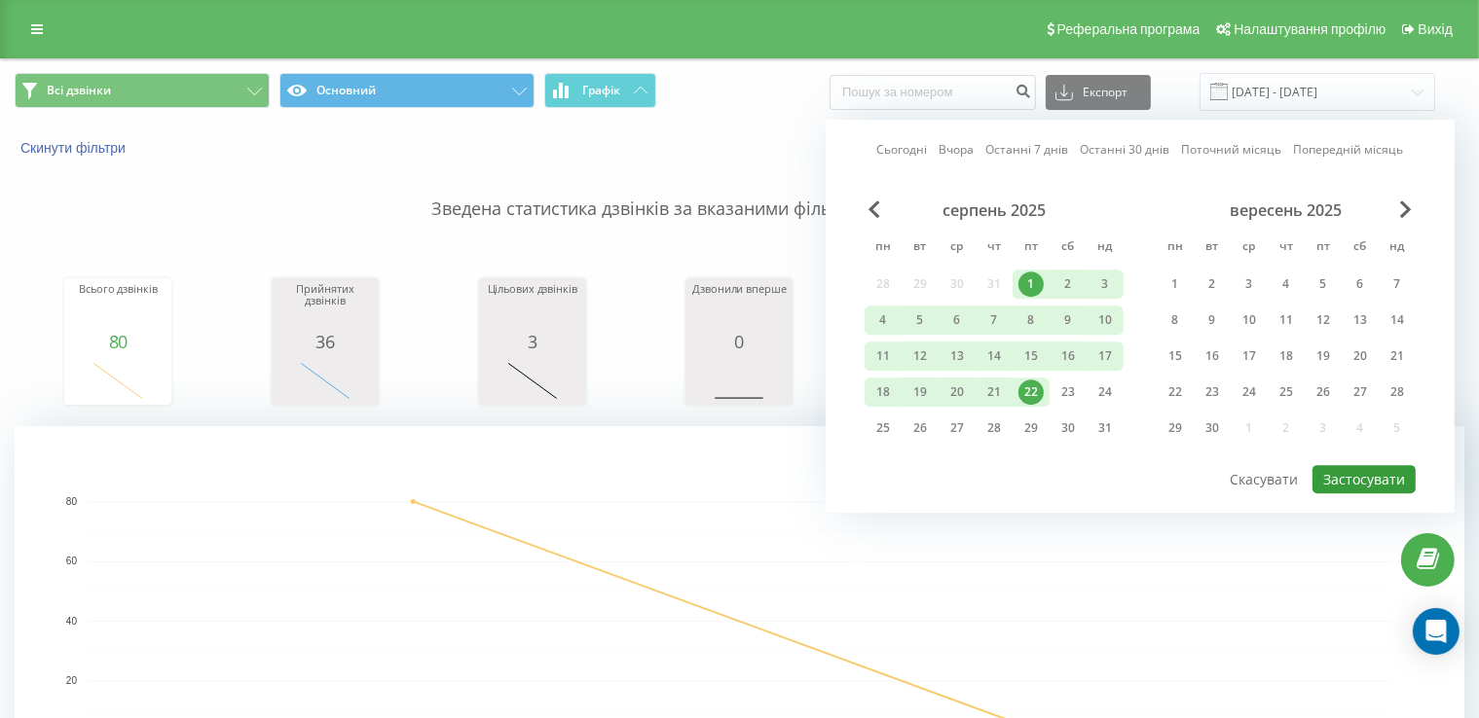
click at [1343, 476] on button "Застосувати" at bounding box center [1363, 479] width 103 height 28
type input "01.08.2025 - 22.08.2025"
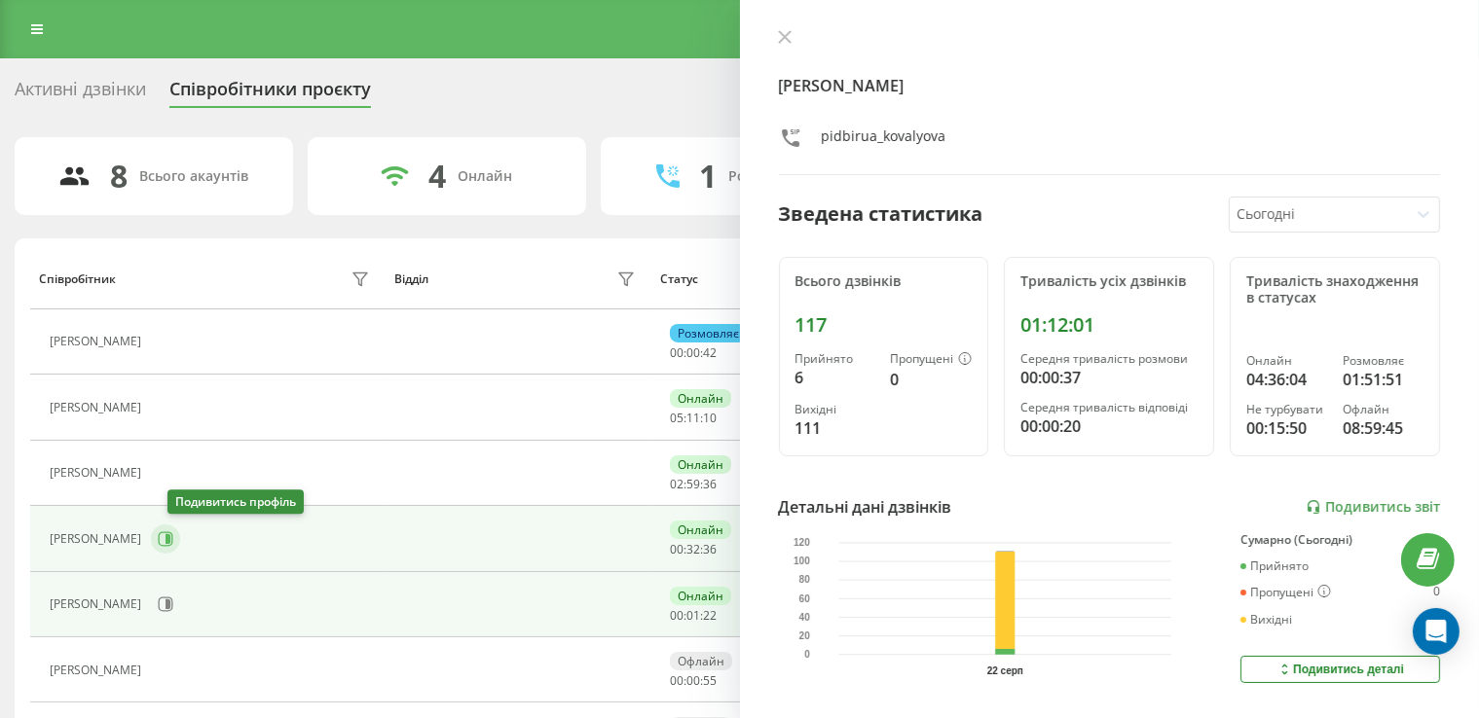
click at [173, 538] on icon at bounding box center [166, 539] width 15 height 15
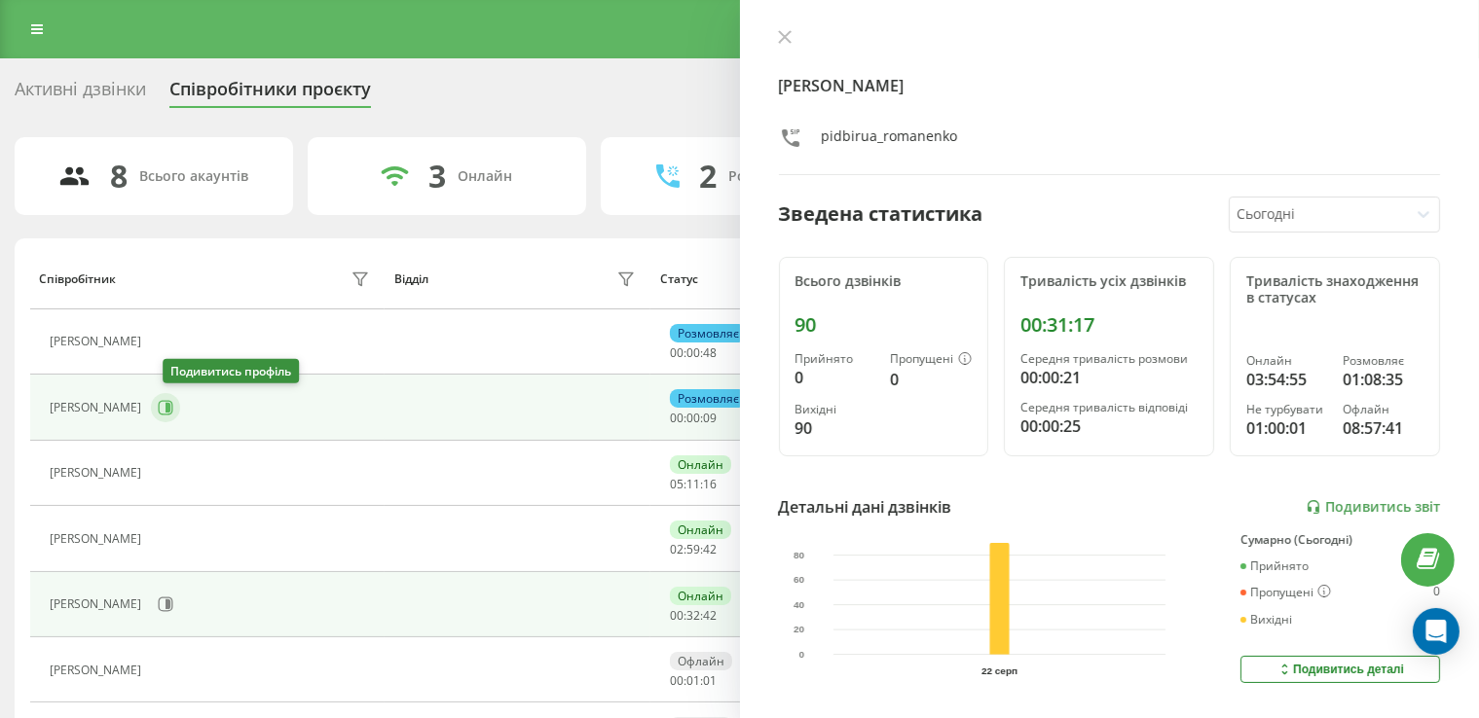
click at [171, 410] on icon at bounding box center [166, 408] width 16 height 16
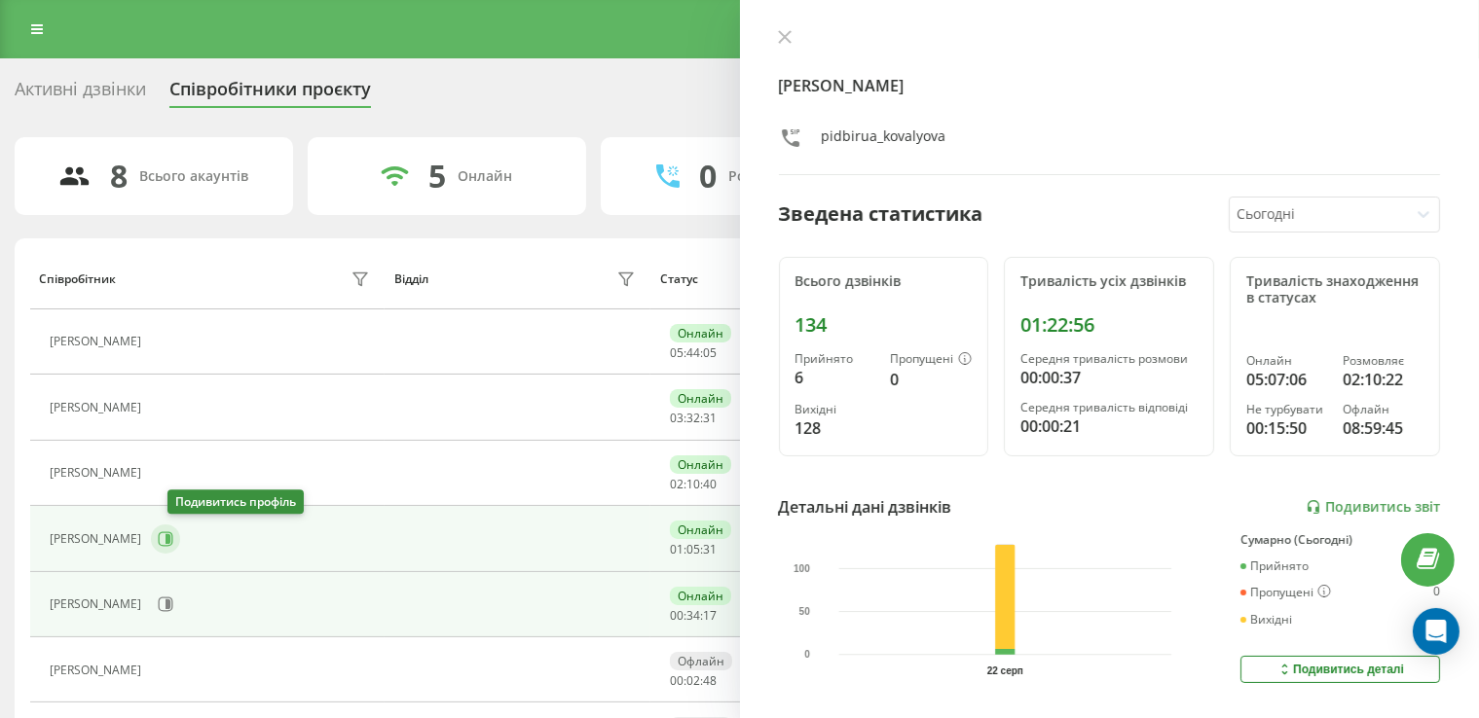
click at [173, 538] on icon at bounding box center [166, 540] width 16 height 16
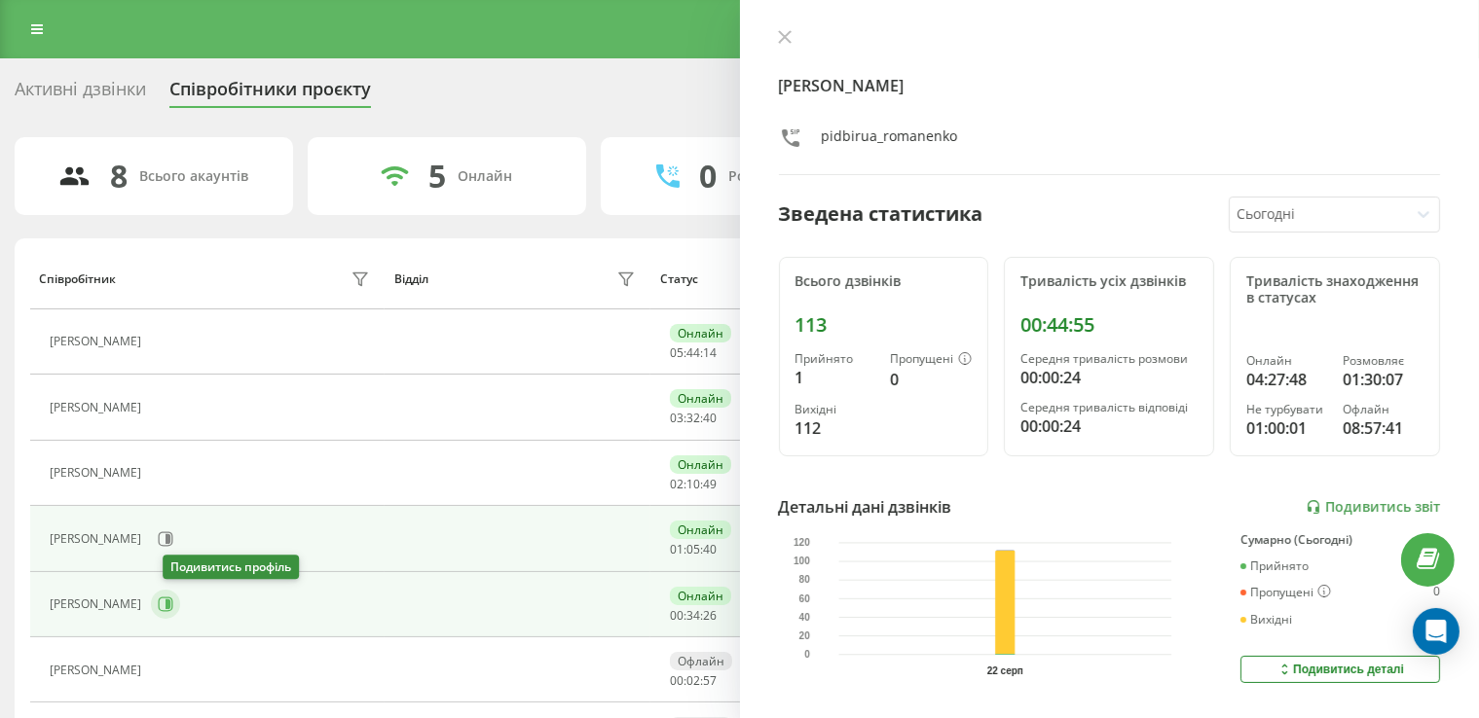
click at [173, 604] on icon at bounding box center [166, 605] width 16 height 16
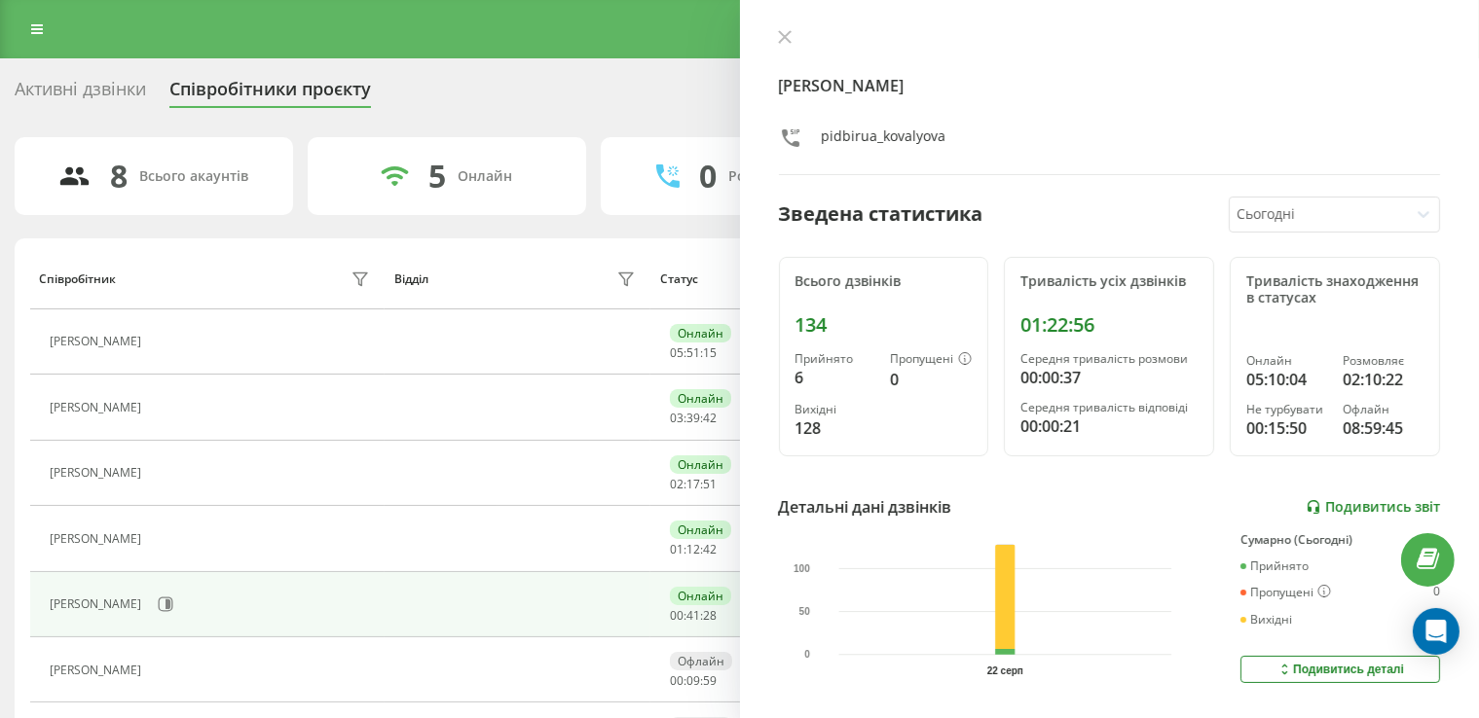
click at [1321, 500] on link "Подивитись звіт" at bounding box center [1372, 507] width 134 height 17
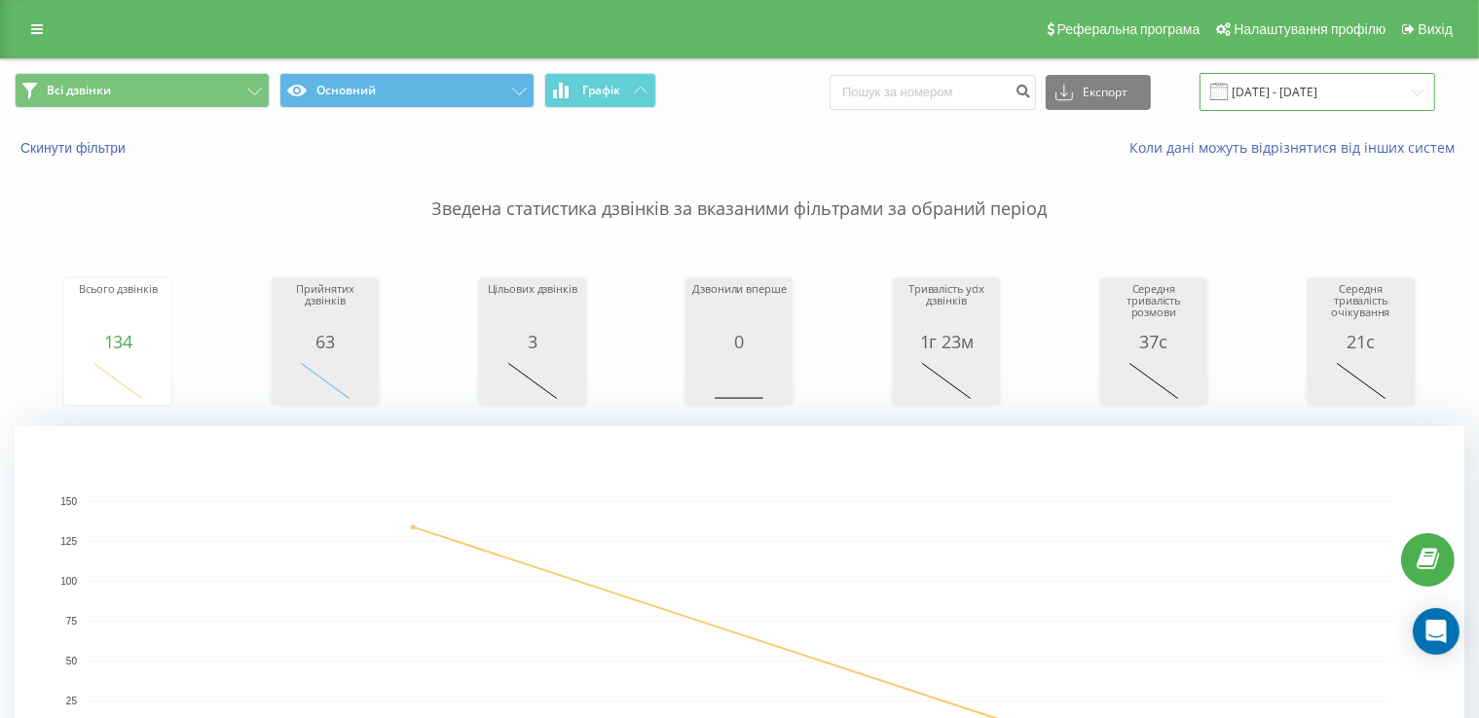
click at [1273, 87] on input "22.08.2025 - 22.08.2025" at bounding box center [1317, 92] width 236 height 38
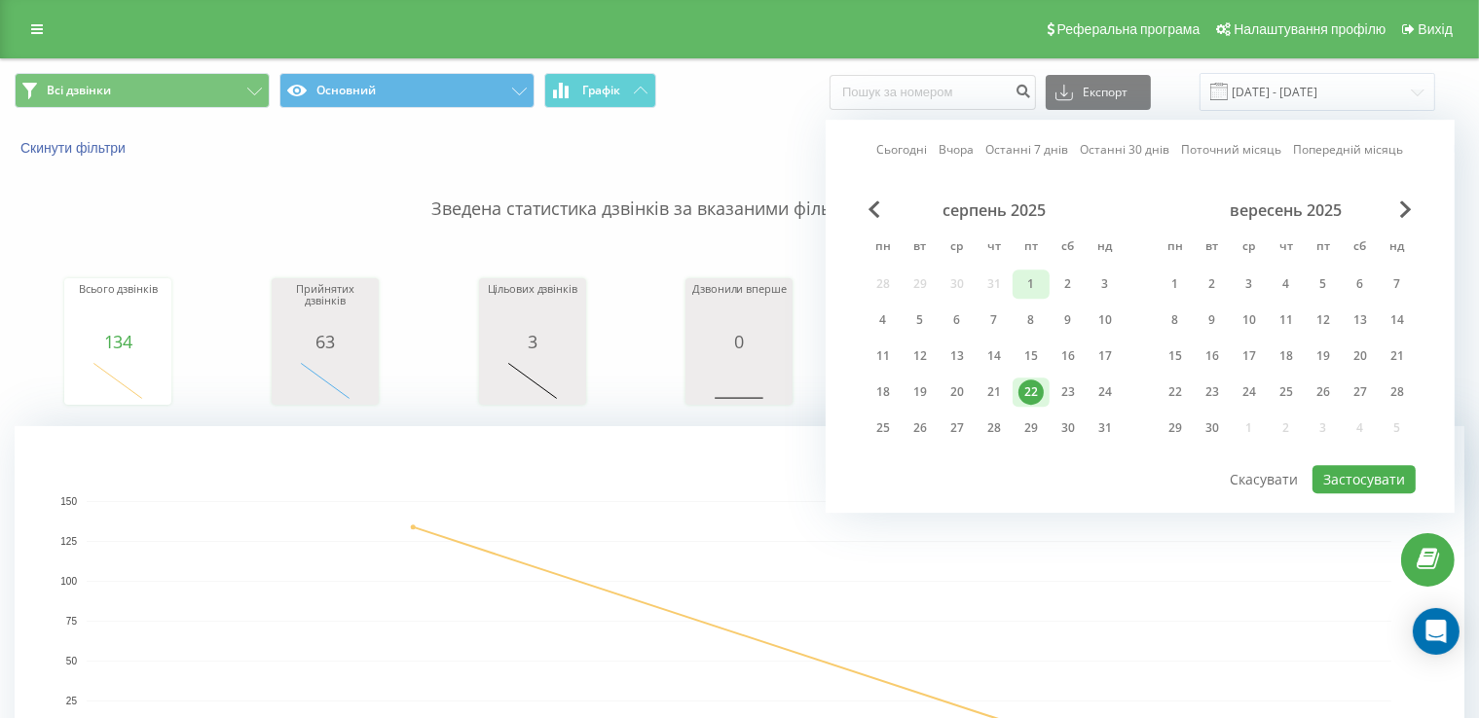
click at [1032, 278] on div "1" at bounding box center [1030, 284] width 25 height 25
drag, startPoint x: 1035, startPoint y: 391, endPoint x: 1067, endPoint y: 386, distance: 32.5
click at [1037, 388] on div "22" at bounding box center [1030, 392] width 25 height 25
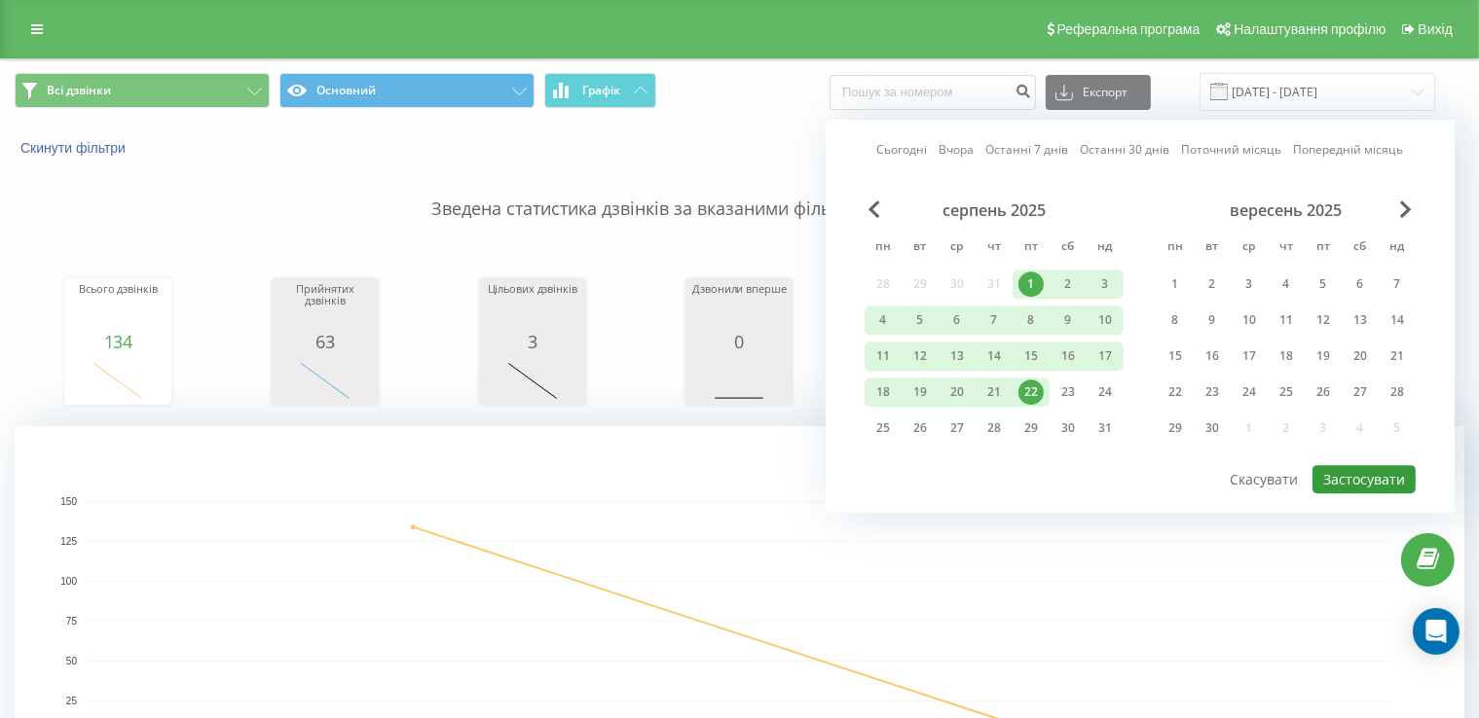
click at [1359, 468] on button "Застосувати" at bounding box center [1363, 479] width 103 height 28
type input "01.08.2025 - 22.08.2025"
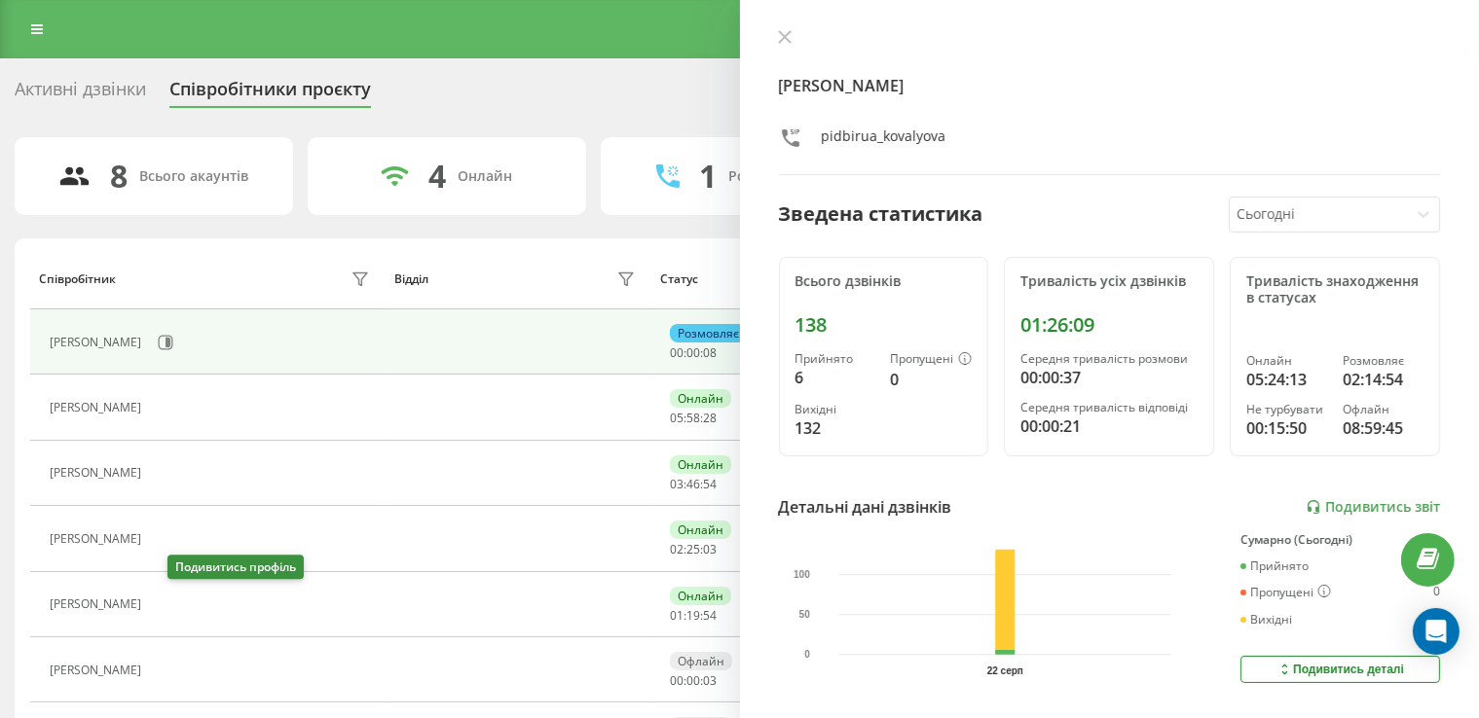
click at [167, 603] on icon at bounding box center [165, 605] width 5 height 10
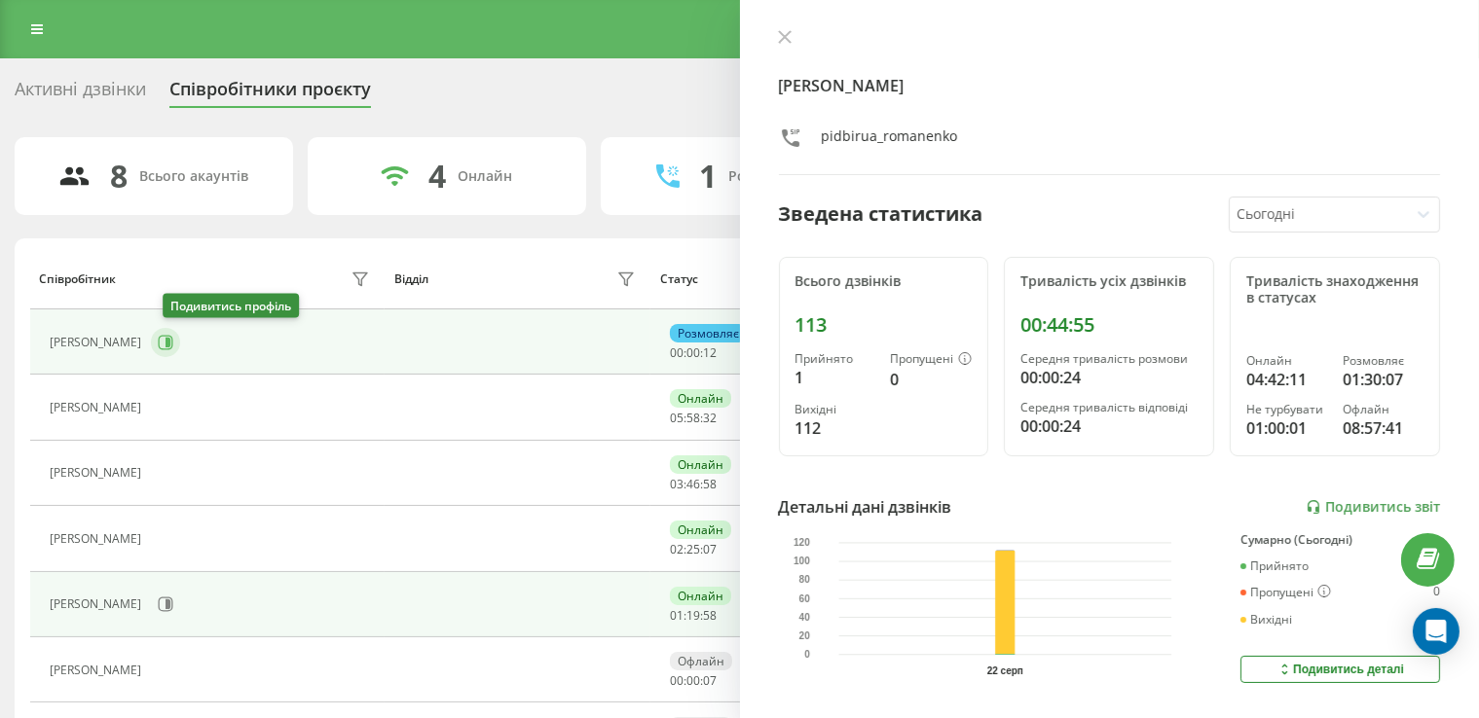
click at [173, 346] on icon at bounding box center [166, 343] width 16 height 16
